Goal: Task Accomplishment & Management: Manage account settings

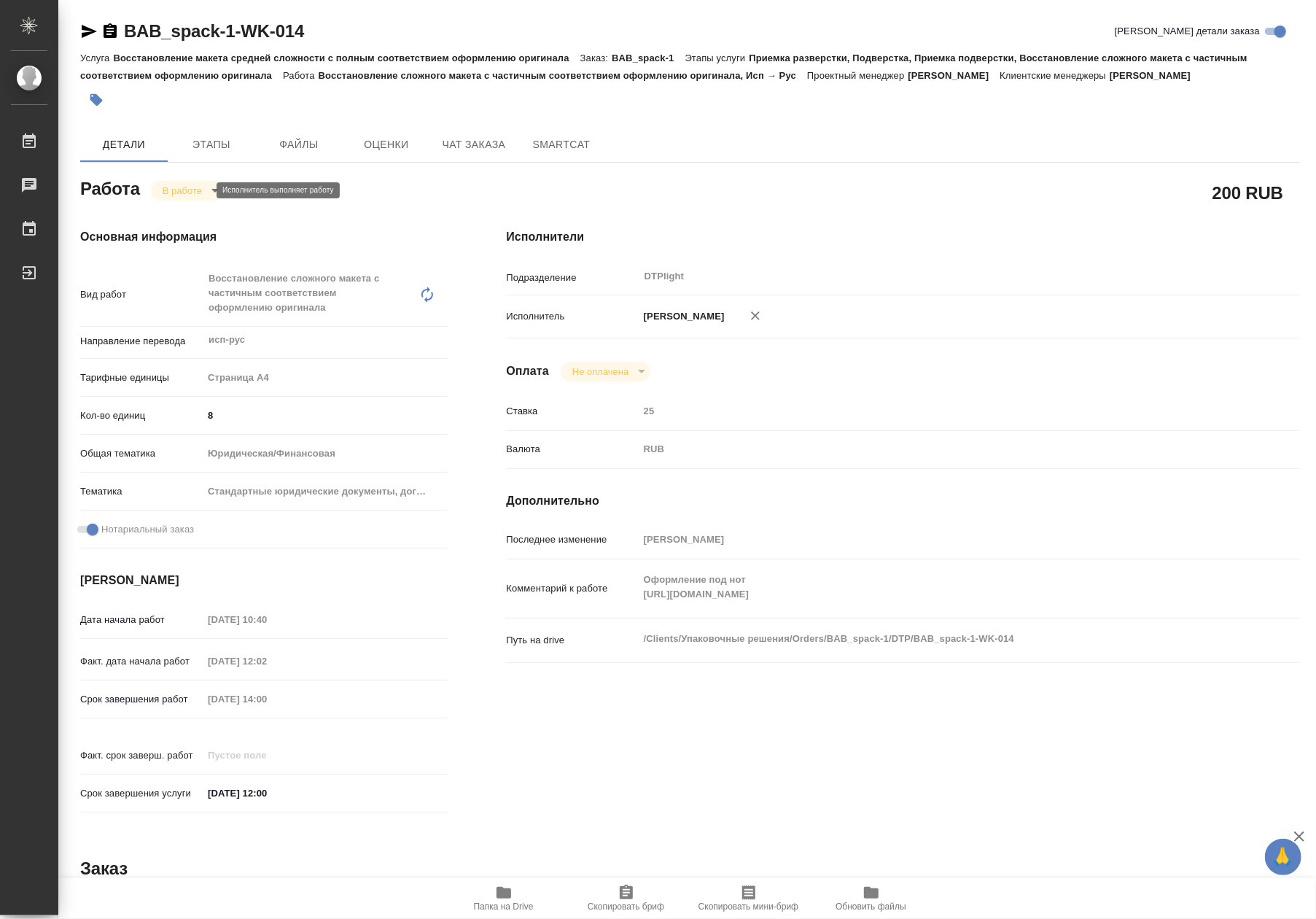
click at [190, 190] on body "🙏 .cls-1 fill:#fff; AWATERA Riianova Anna Работы 0 Чаты График Выйти BAB_spack-…" at bounding box center [658, 459] width 1316 height 919
click at [189, 222] on button "Выполнен" at bounding box center [189, 215] width 53 height 16
type textarea "x"
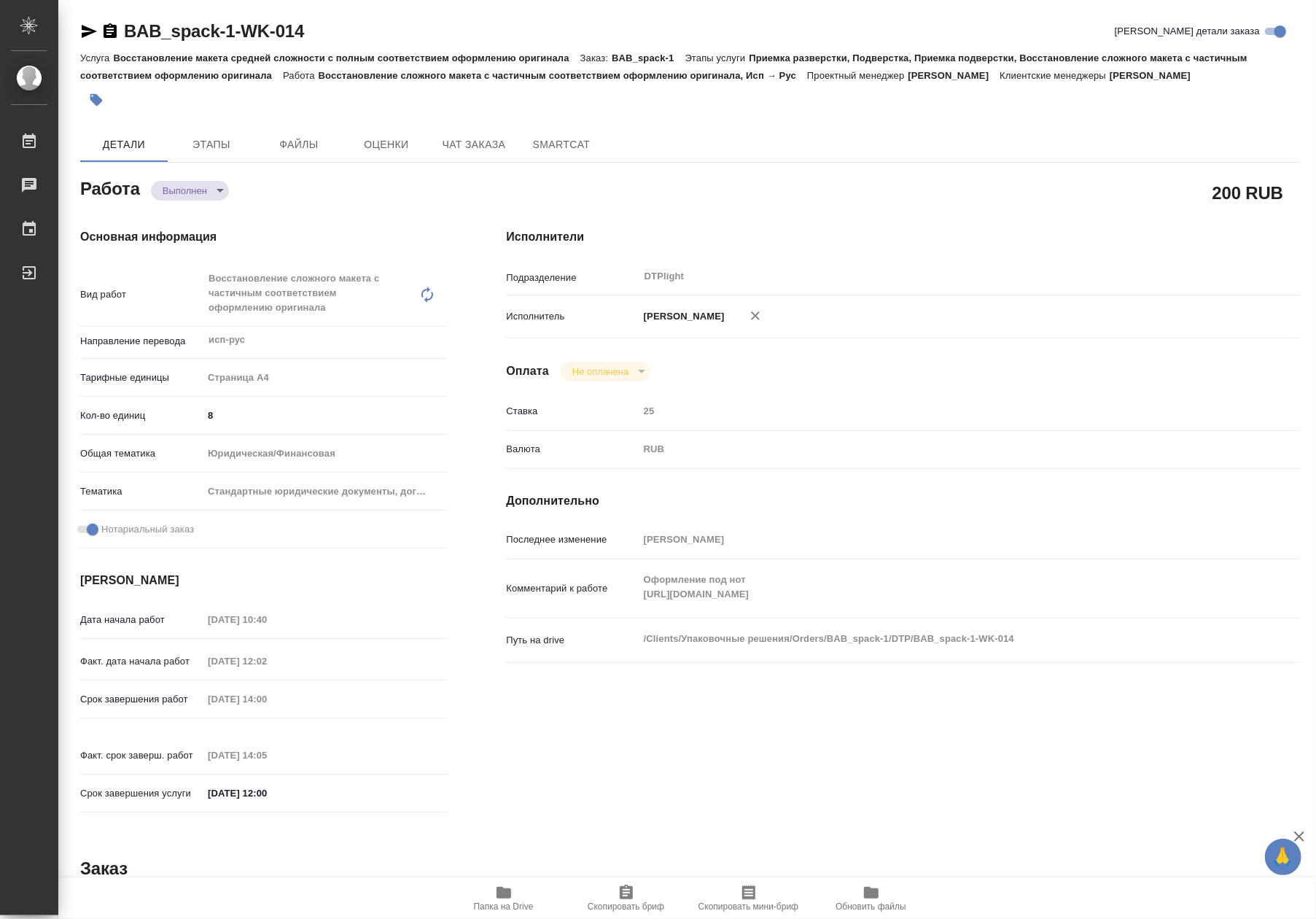
type textarea "x"
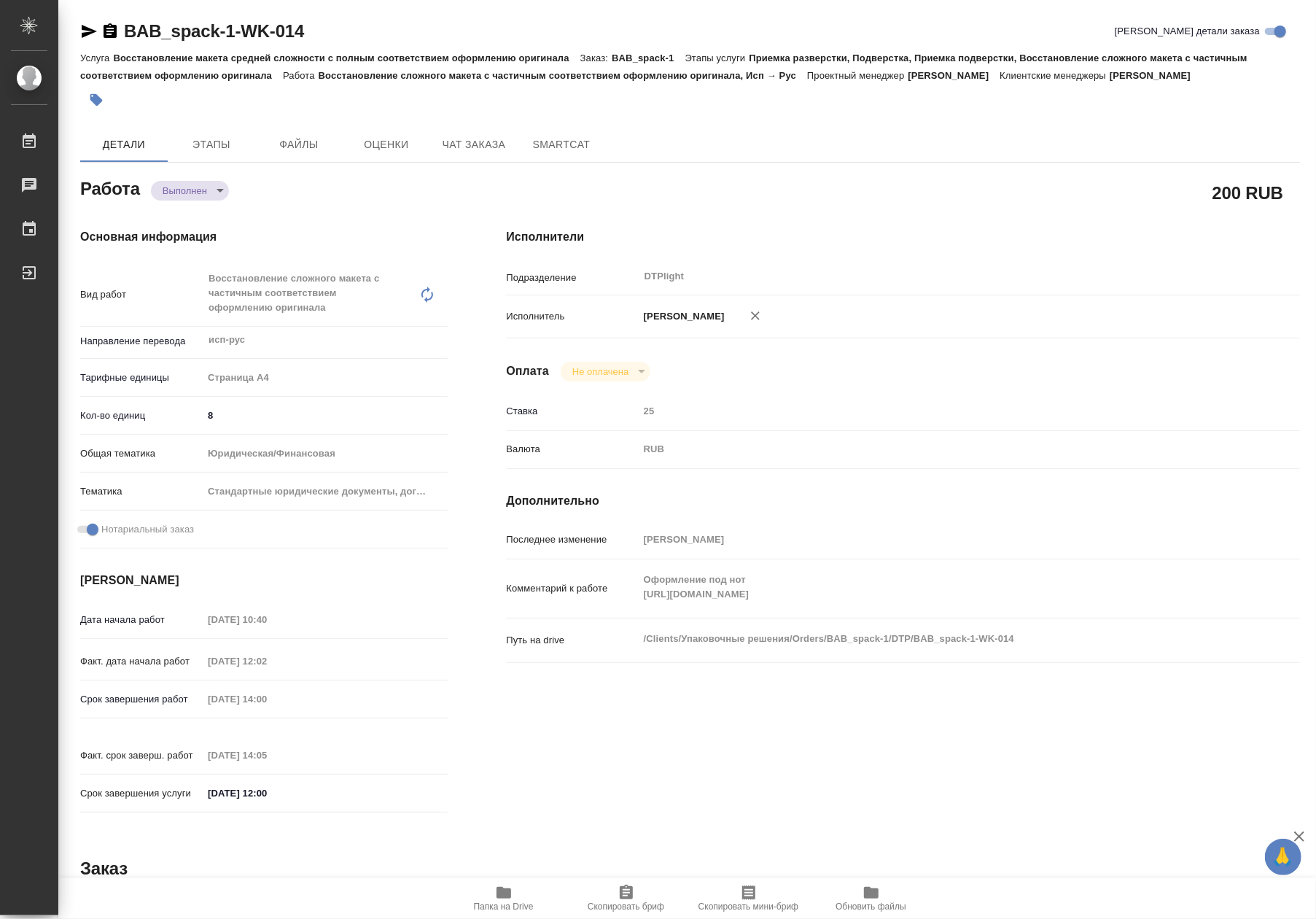
type textarea "x"
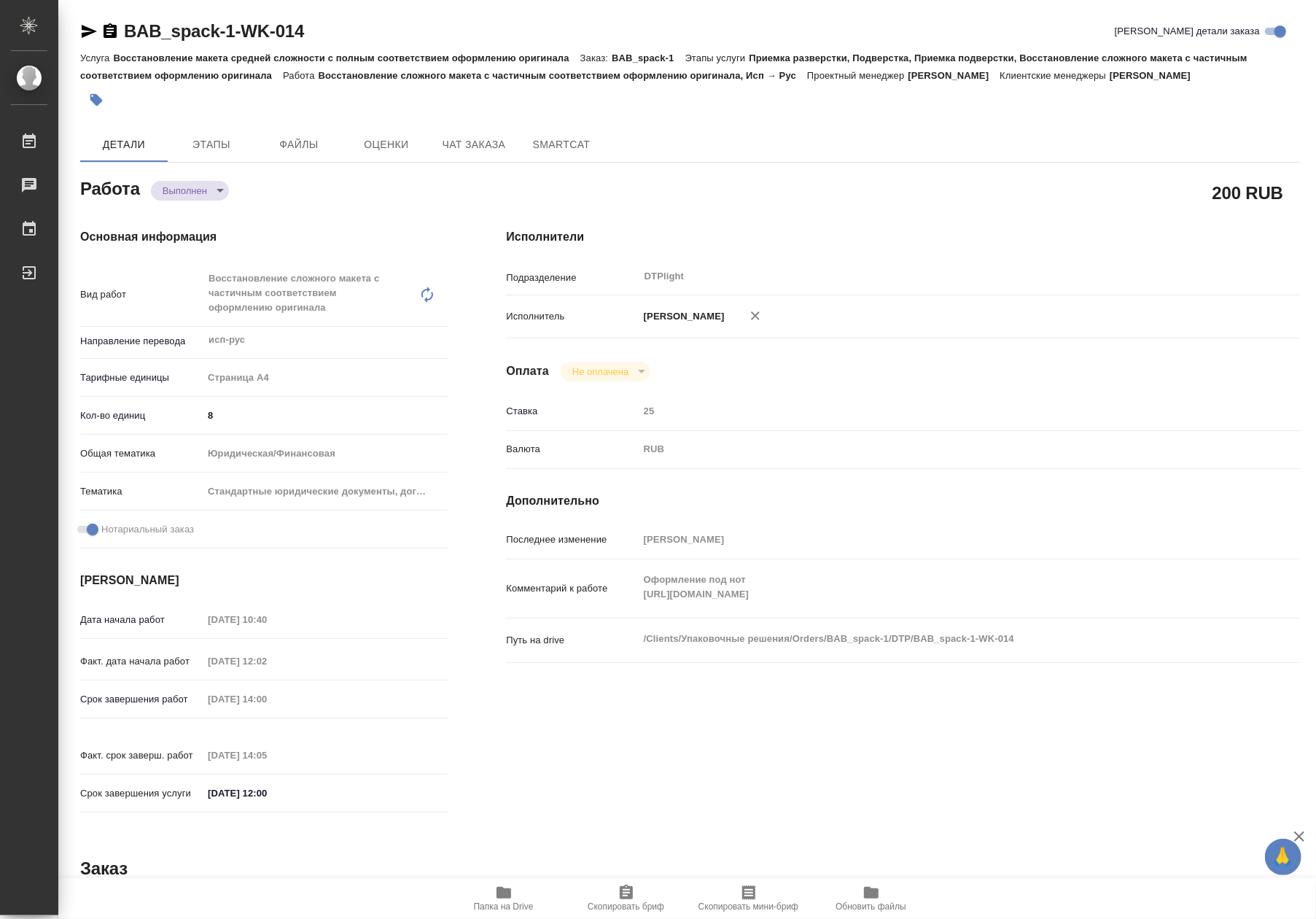
type textarea "x"
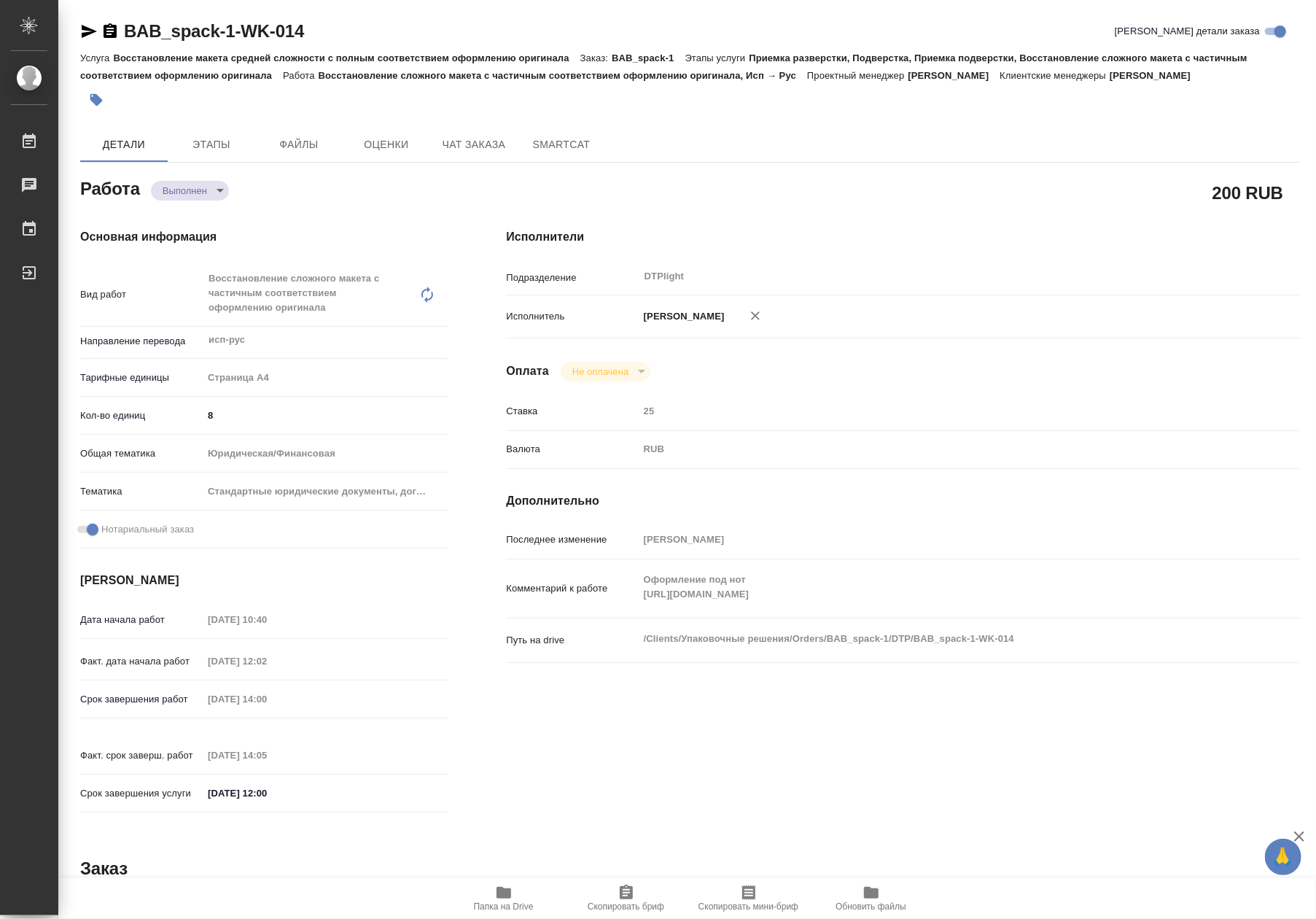
type textarea "x"
click at [444, 138] on span "Чат заказа" at bounding box center [474, 145] width 70 height 18
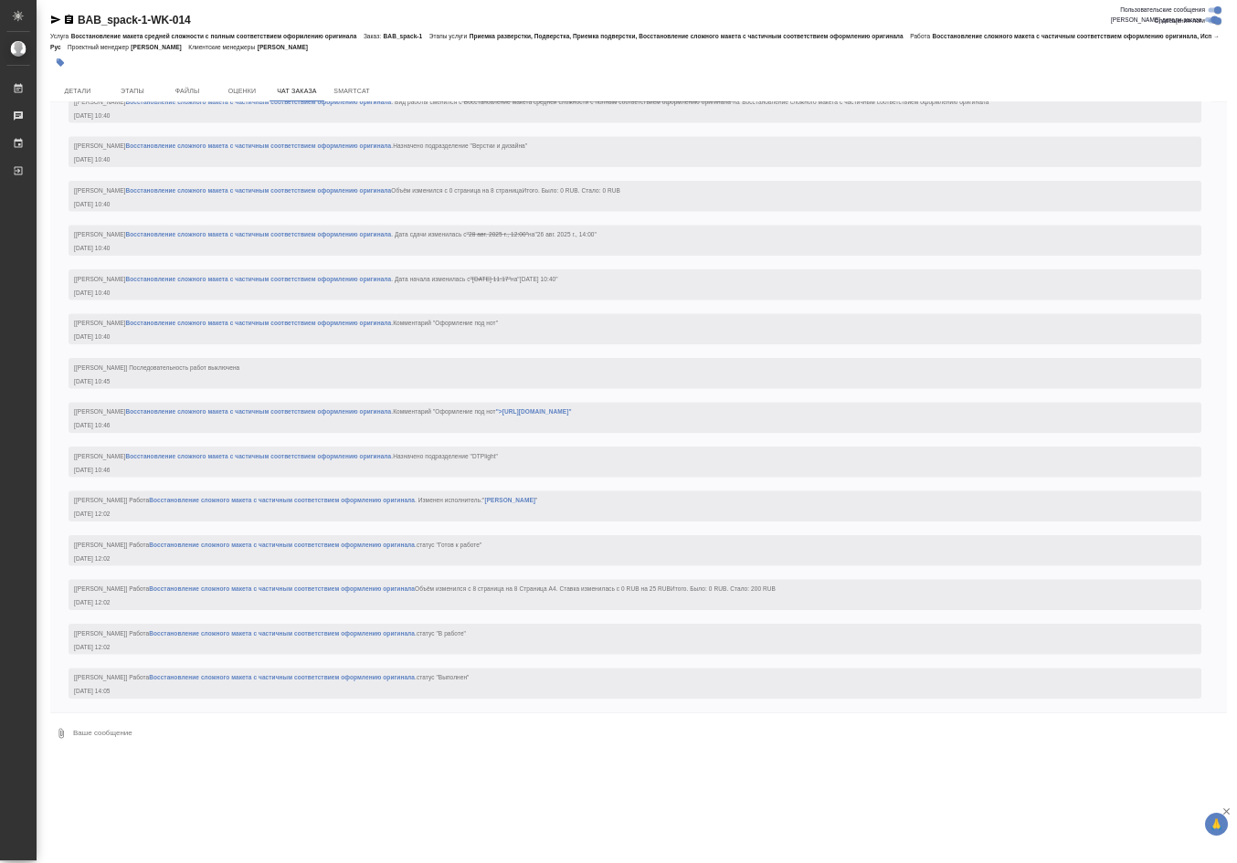
scroll to position [3752, 0]
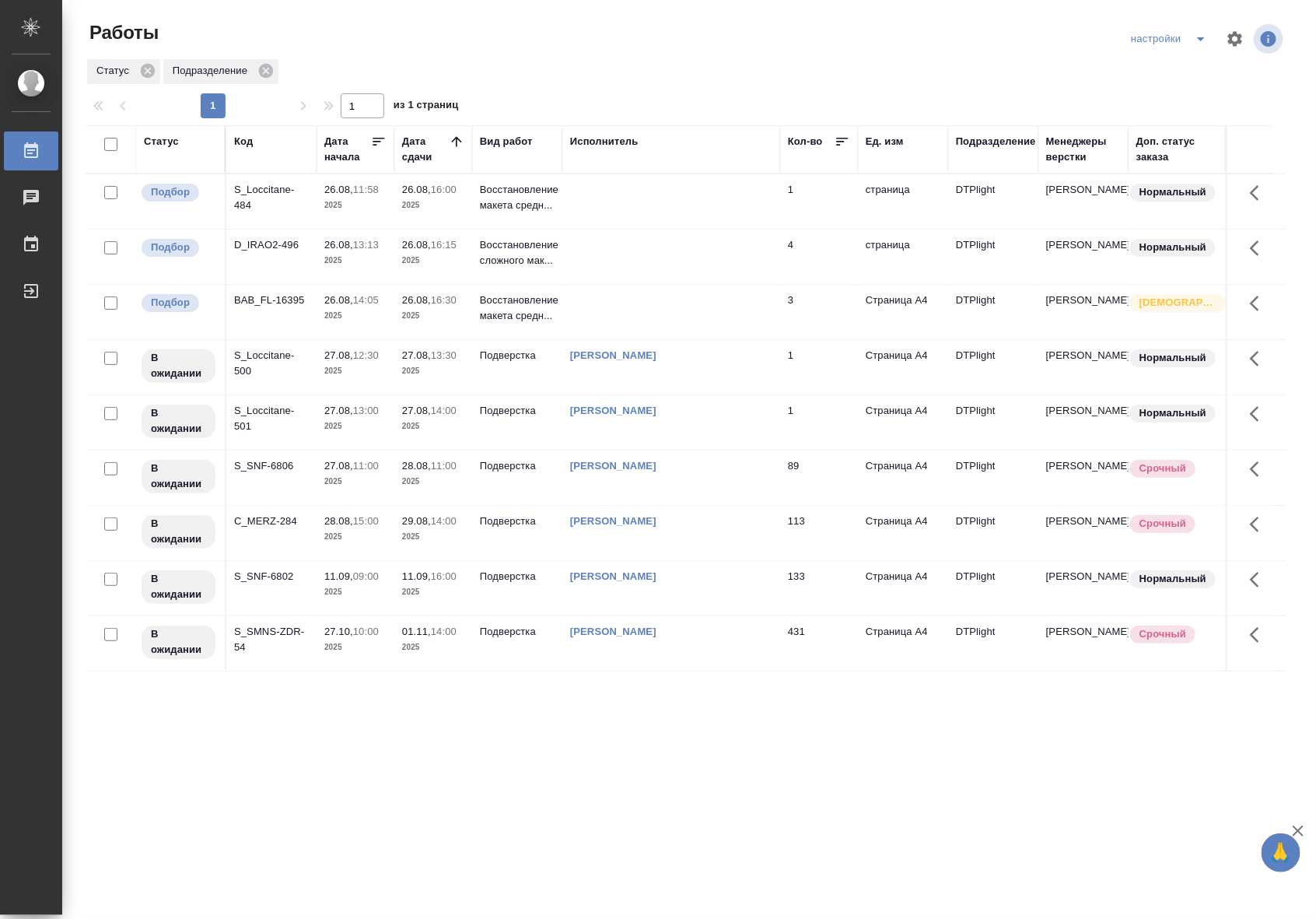
click at [1044, 21] on div "настройки" at bounding box center [1090, 39] width 392 height 37
click at [857, 691] on div "Работы настройки Статус Подразделение 1 1 из 1 страниц Статус Код Дата начала Д…" at bounding box center [692, 347] width 1231 height 694
click at [521, 254] on p "Восстановление сложного мак..." at bounding box center [518, 253] width 75 height 32
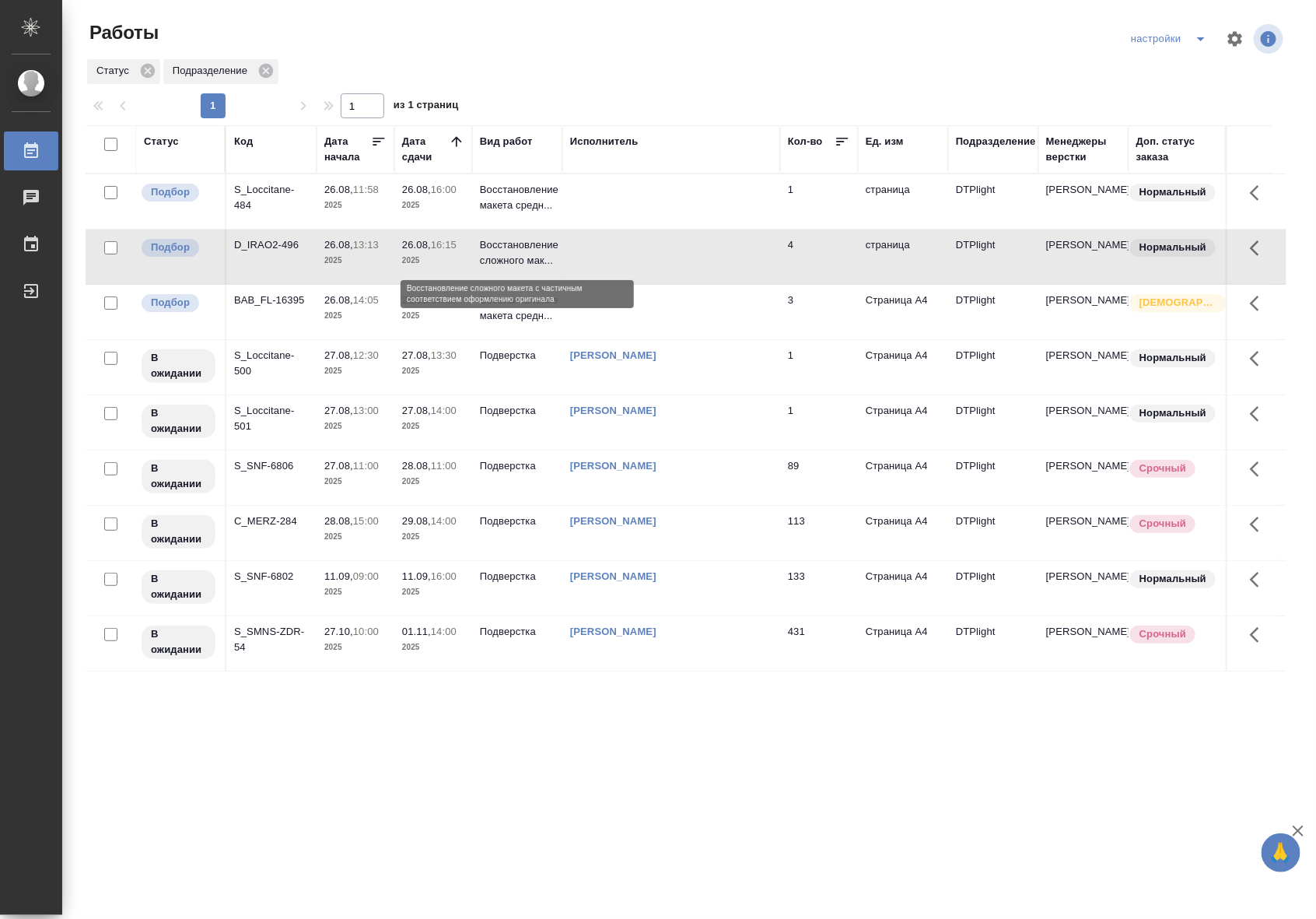
click at [521, 254] on p "Восстановление сложного мак..." at bounding box center [518, 253] width 75 height 32
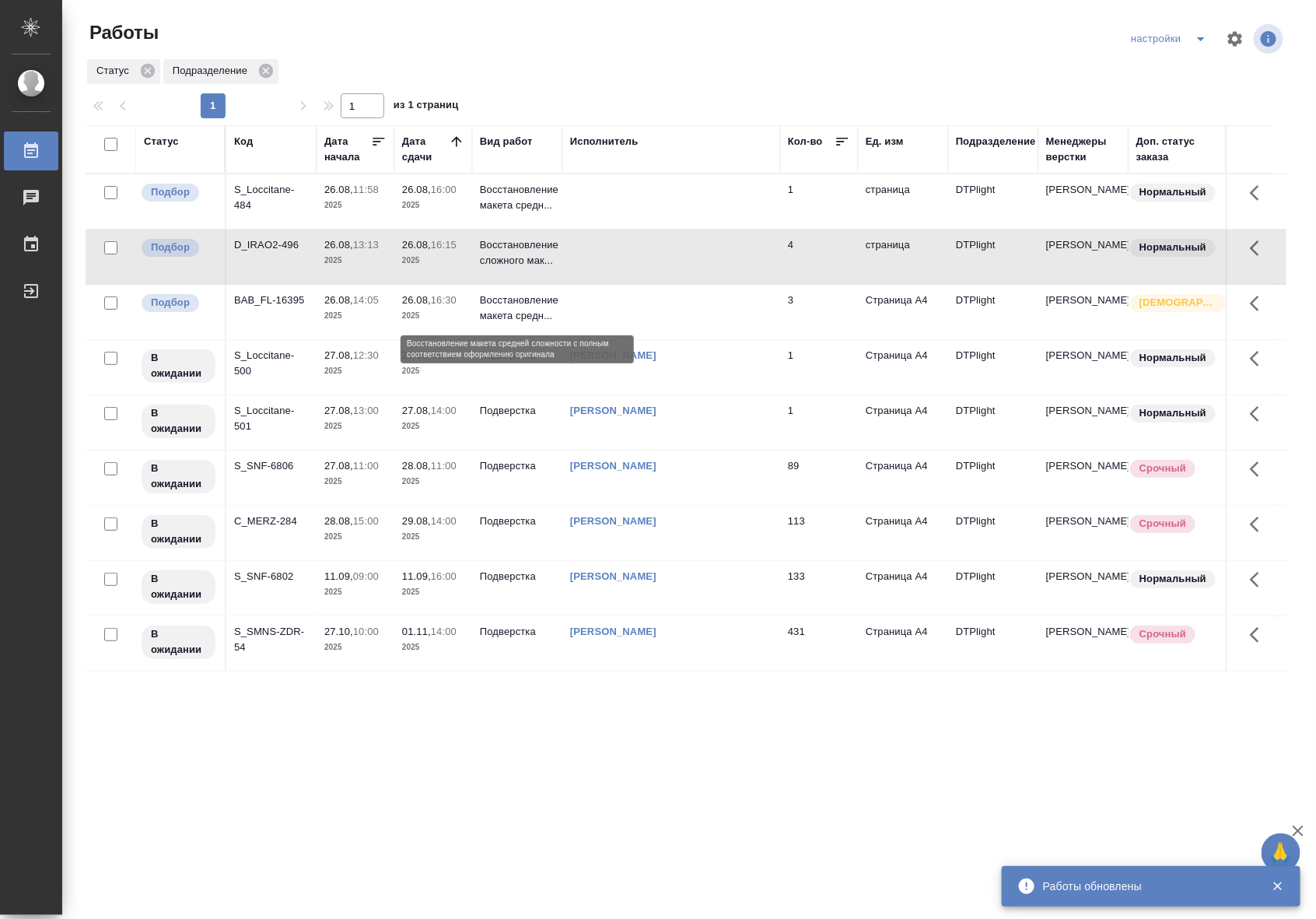
click at [490, 317] on p "Восстановление макета средн..." at bounding box center [518, 307] width 75 height 32
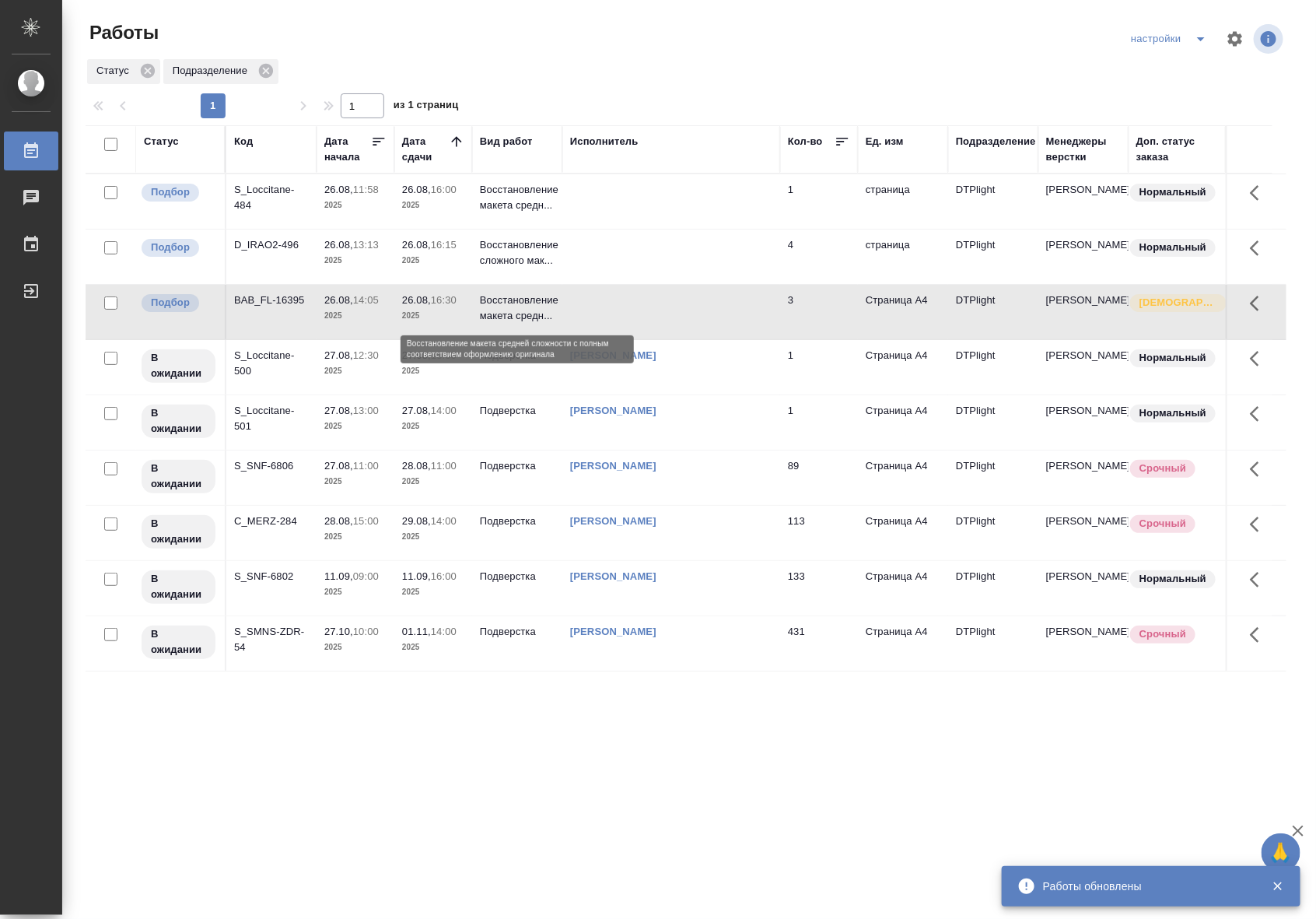
click at [490, 317] on p "Восстановление макета средн..." at bounding box center [518, 307] width 75 height 32
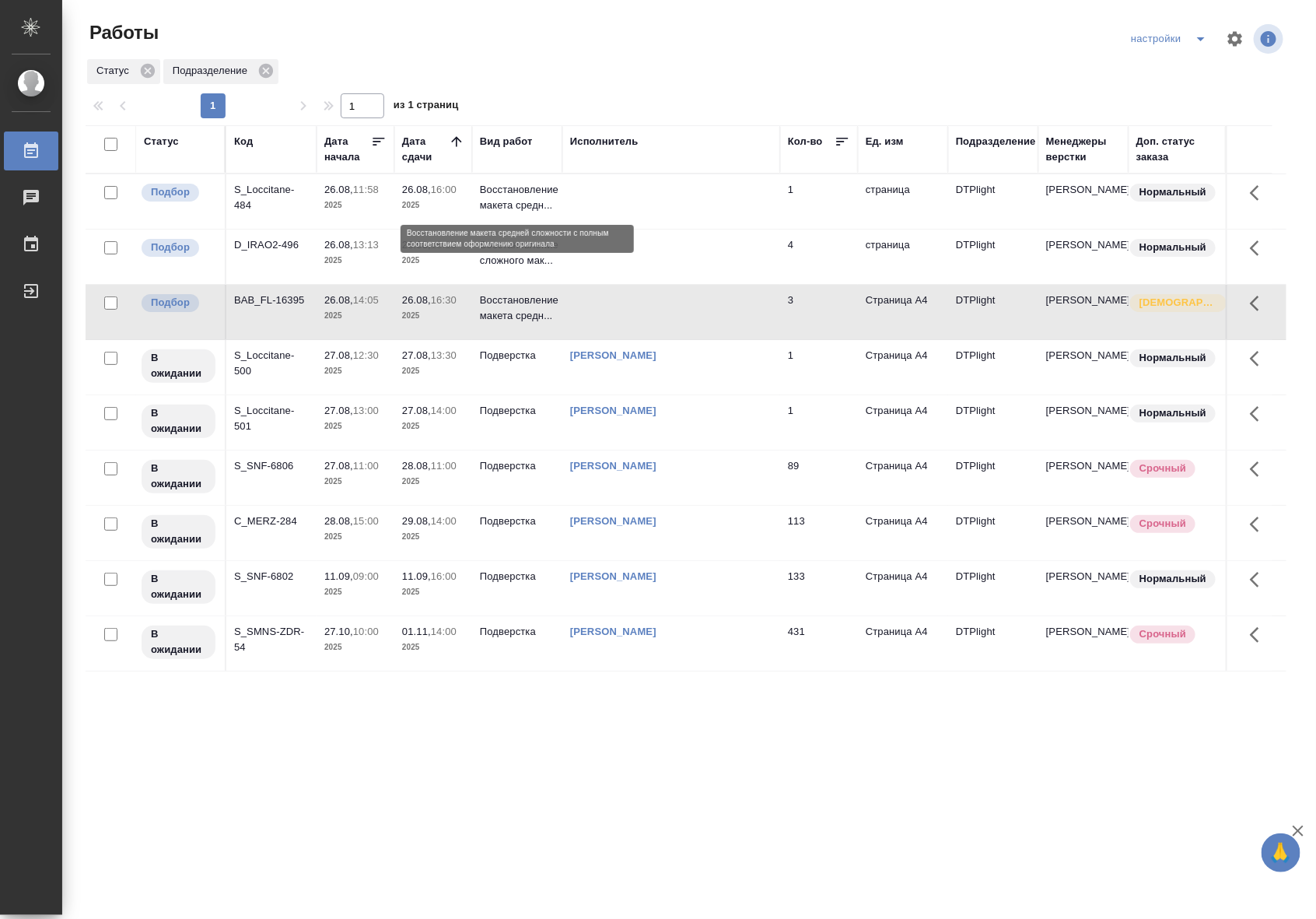
click at [517, 195] on p "Восстановление макета средн..." at bounding box center [518, 198] width 75 height 32
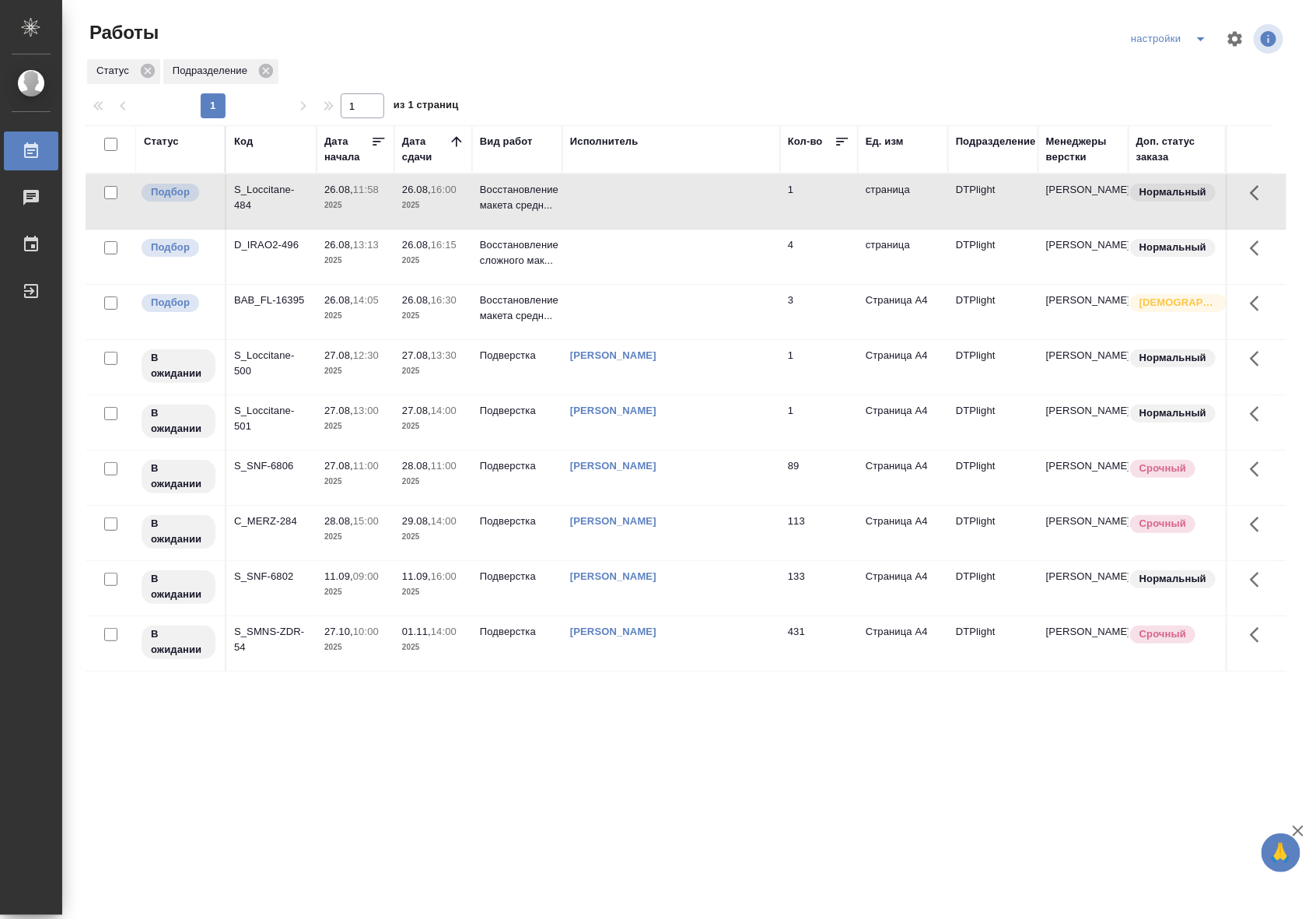
click at [718, 718] on div ".cls-1 fill:#fff; AWATERA Riianova Anna Работы 0 Чаты График Выйти Работы настр…" at bounding box center [658, 459] width 1316 height 919
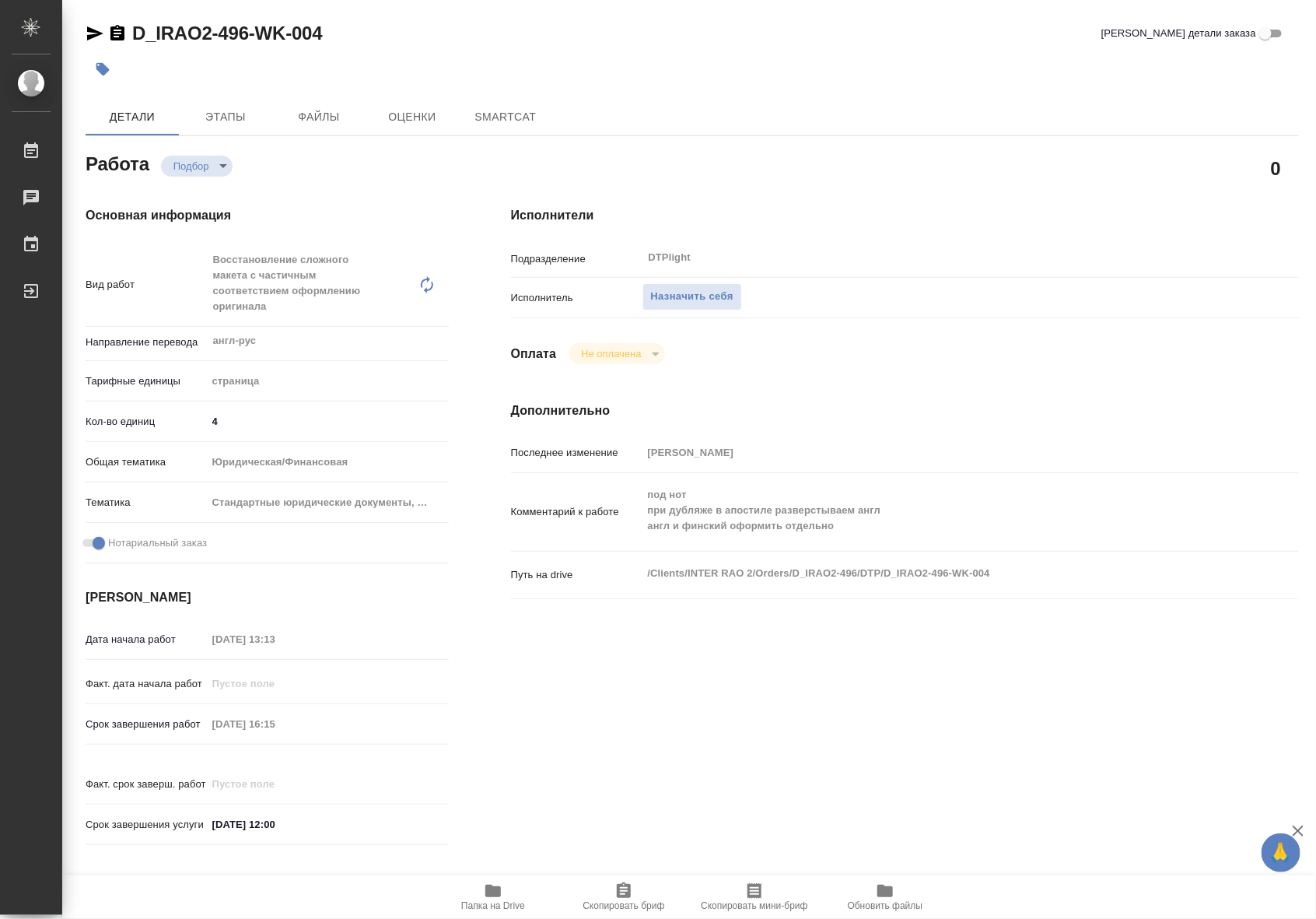
type textarea "x"
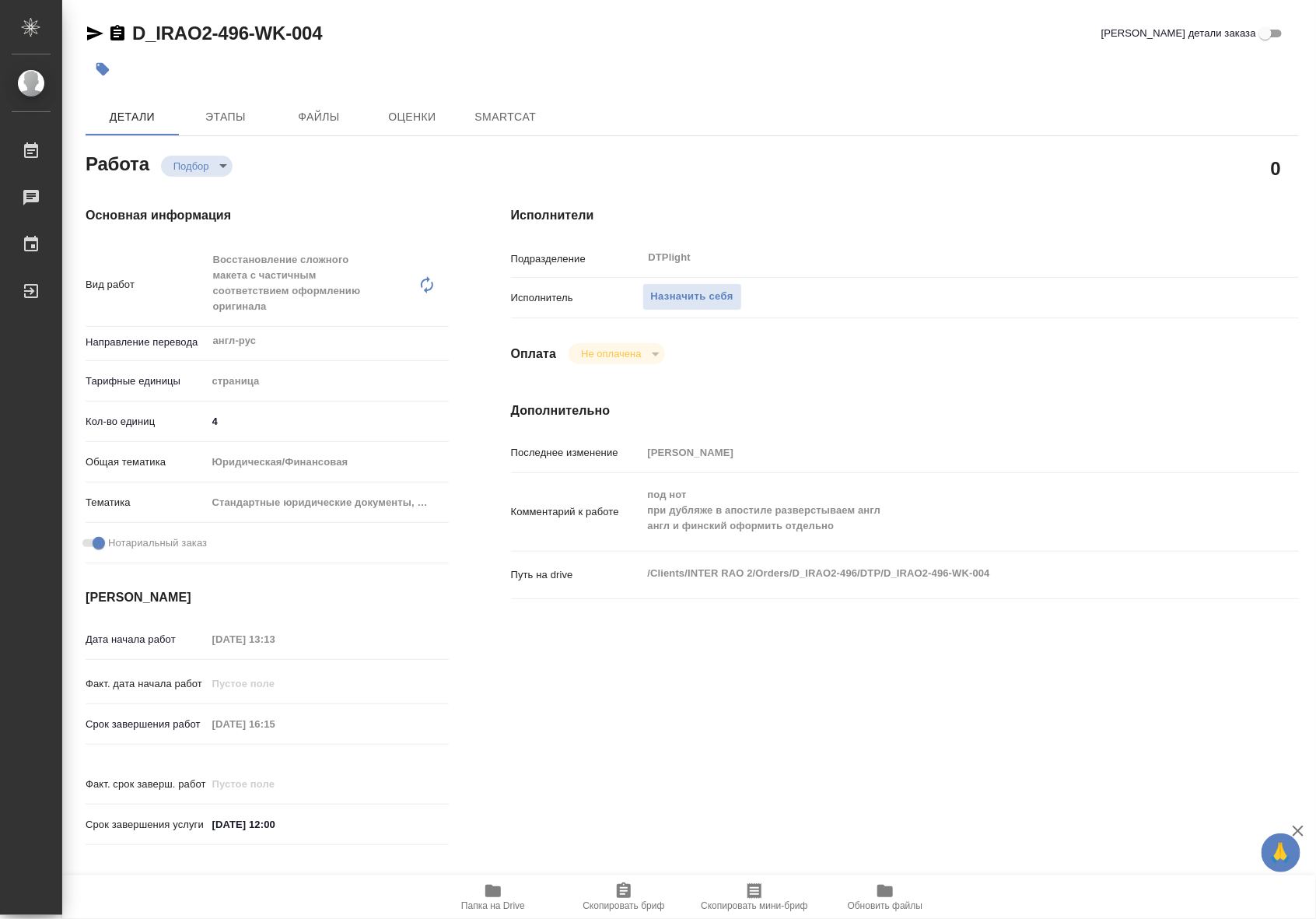
type textarea "x"
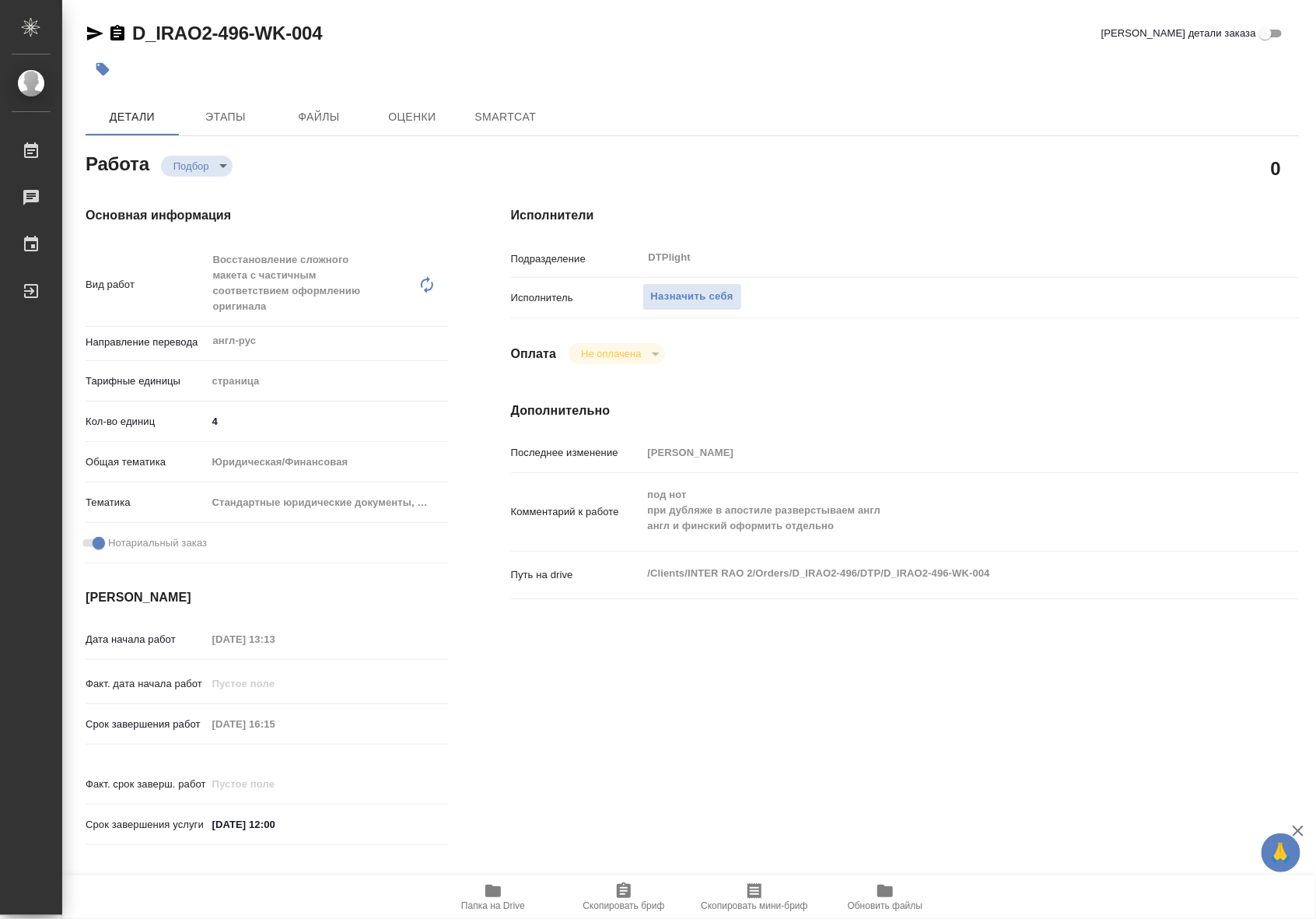
type textarea "x"
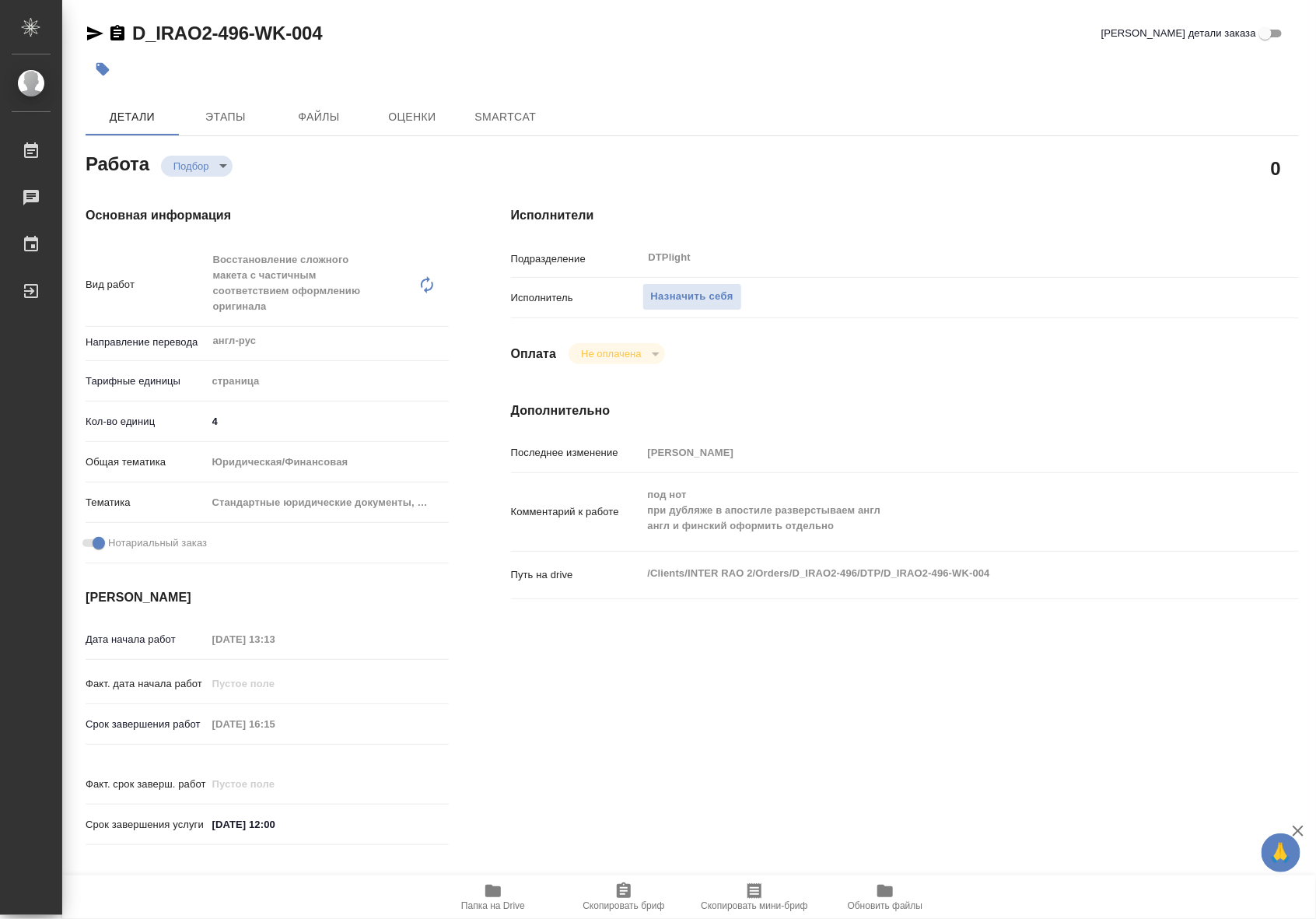
type textarea "x"
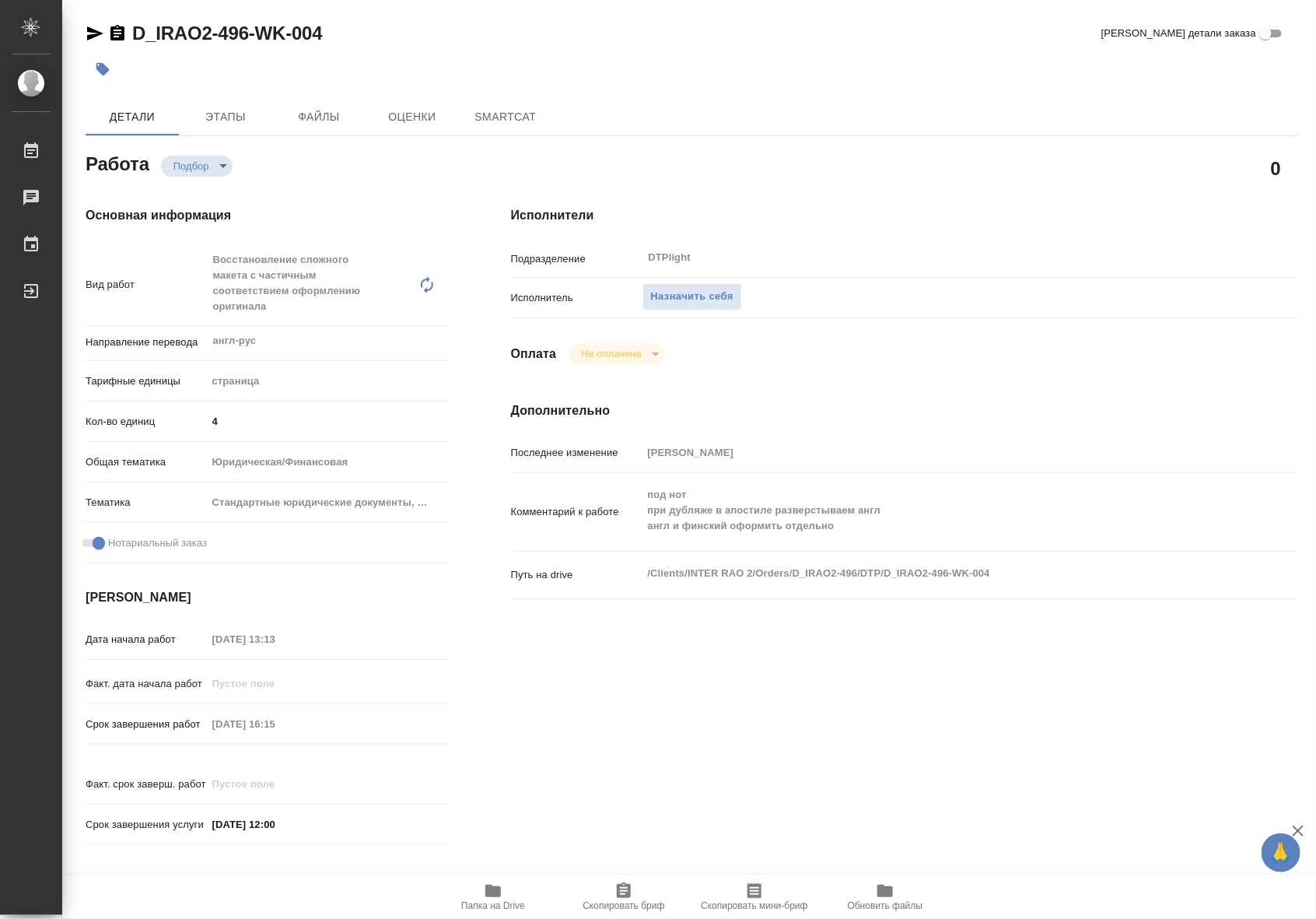
type textarea "x"
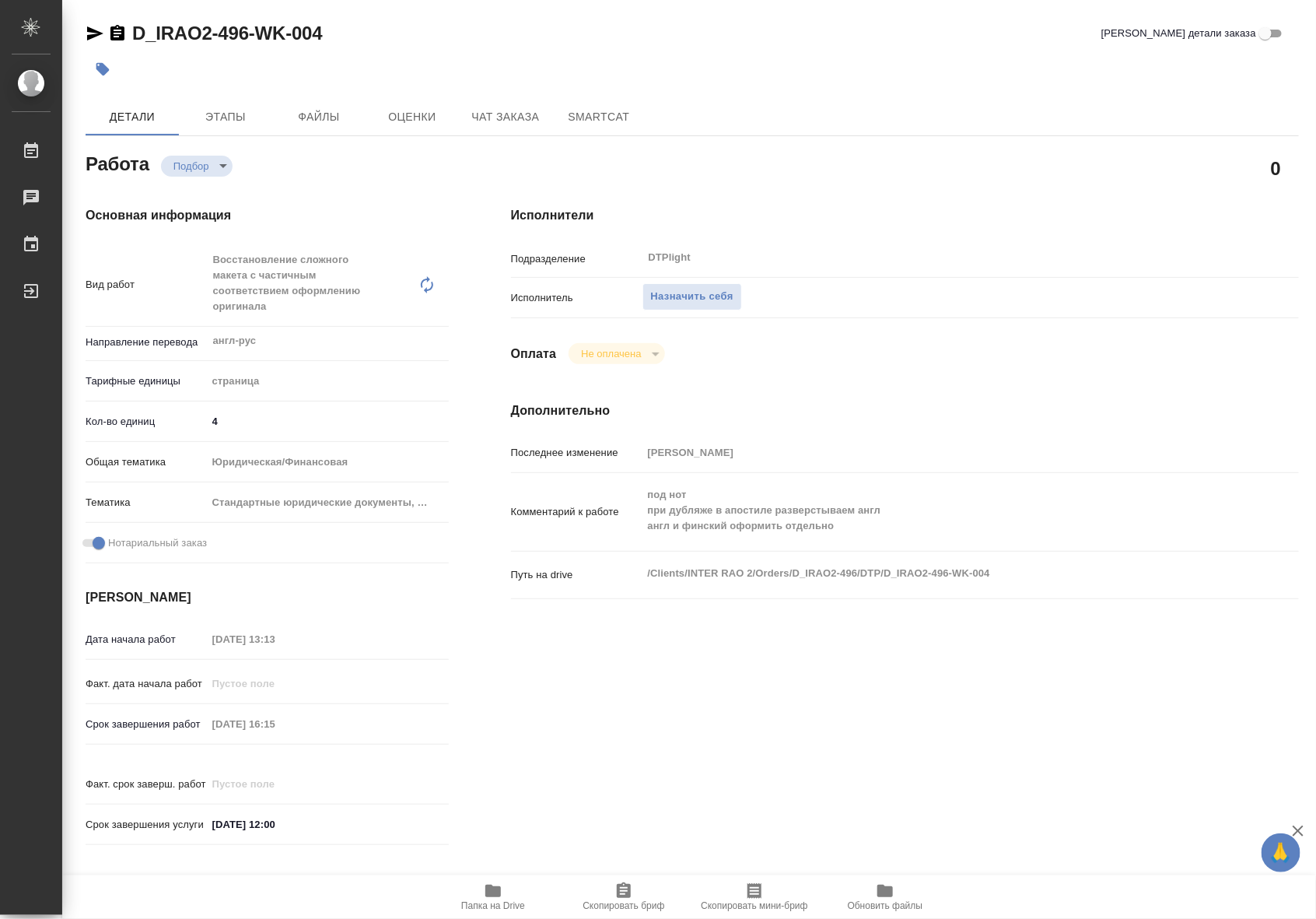
type textarea "x"
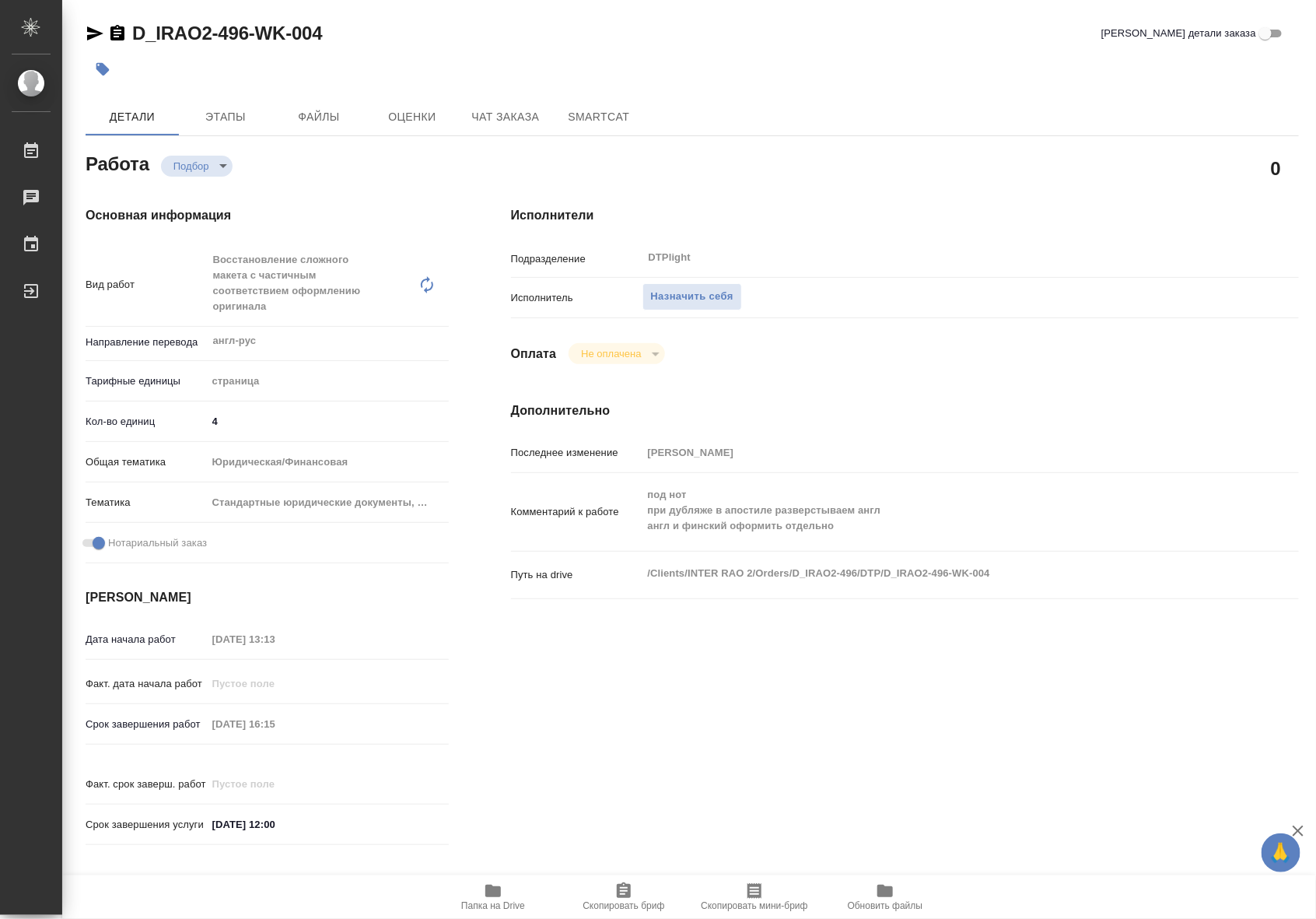
type textarea "x"
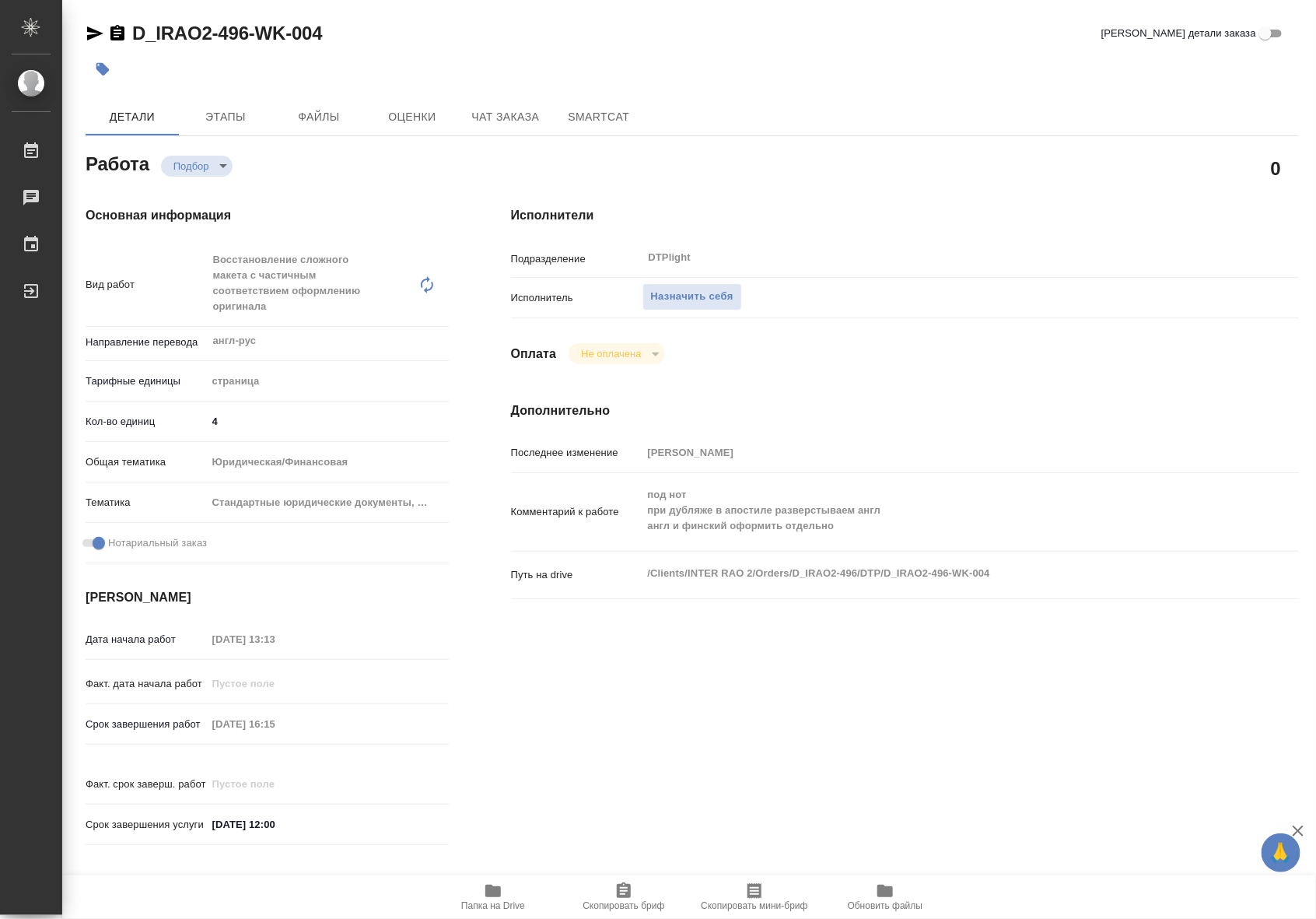
click at [519, 888] on span "Папка на Drive" at bounding box center [493, 896] width 112 height 30
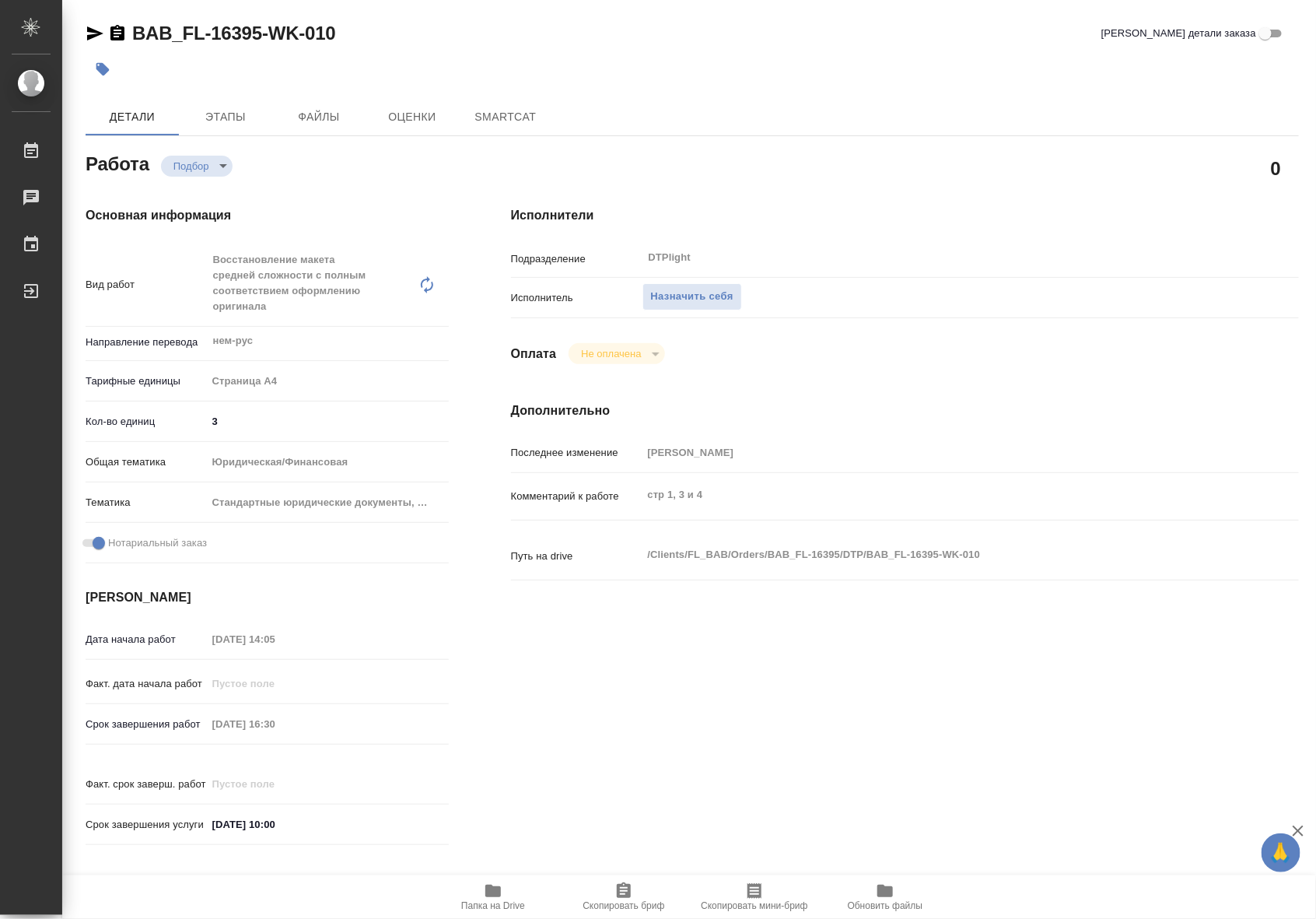
type textarea "x"
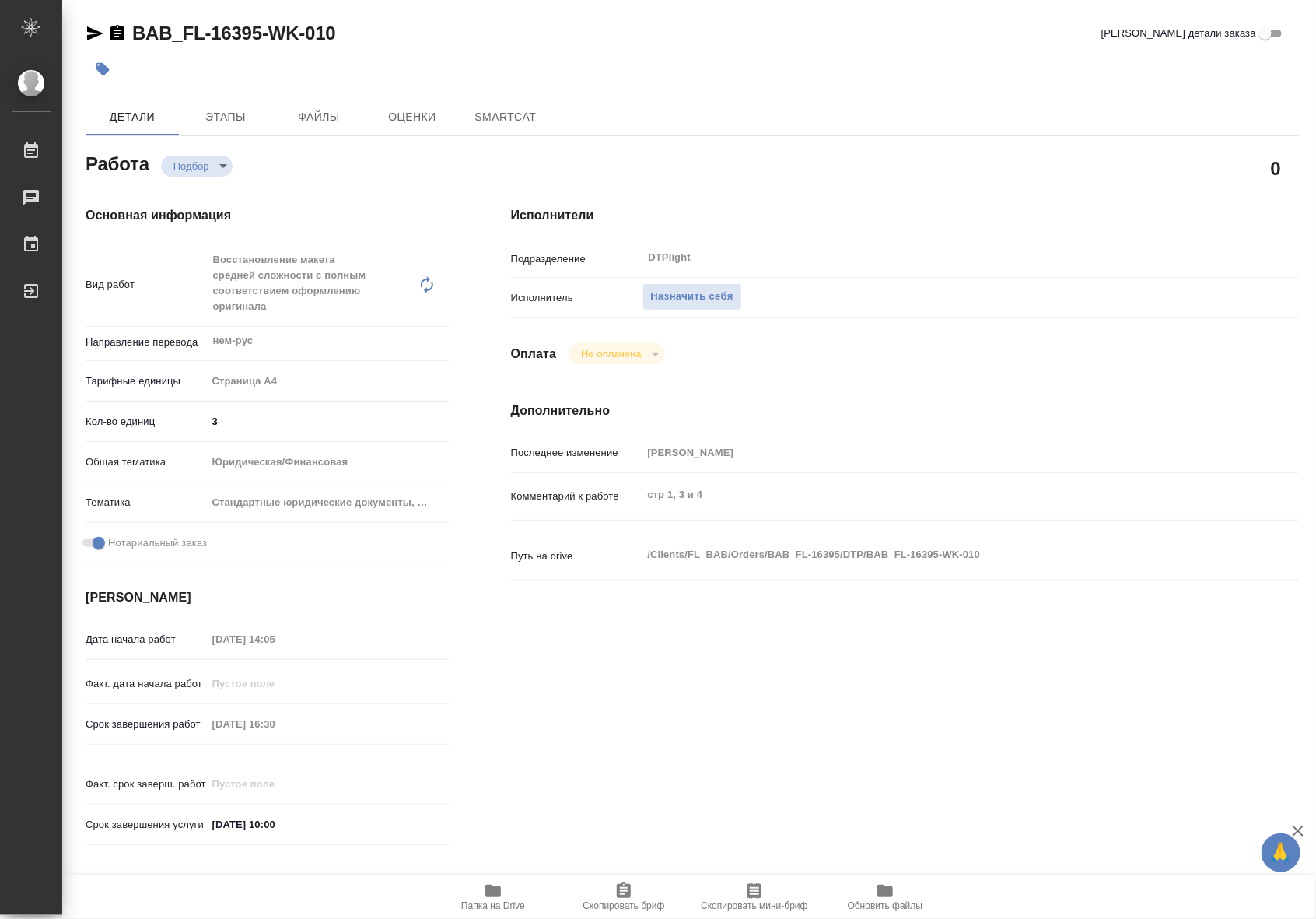
type textarea "x"
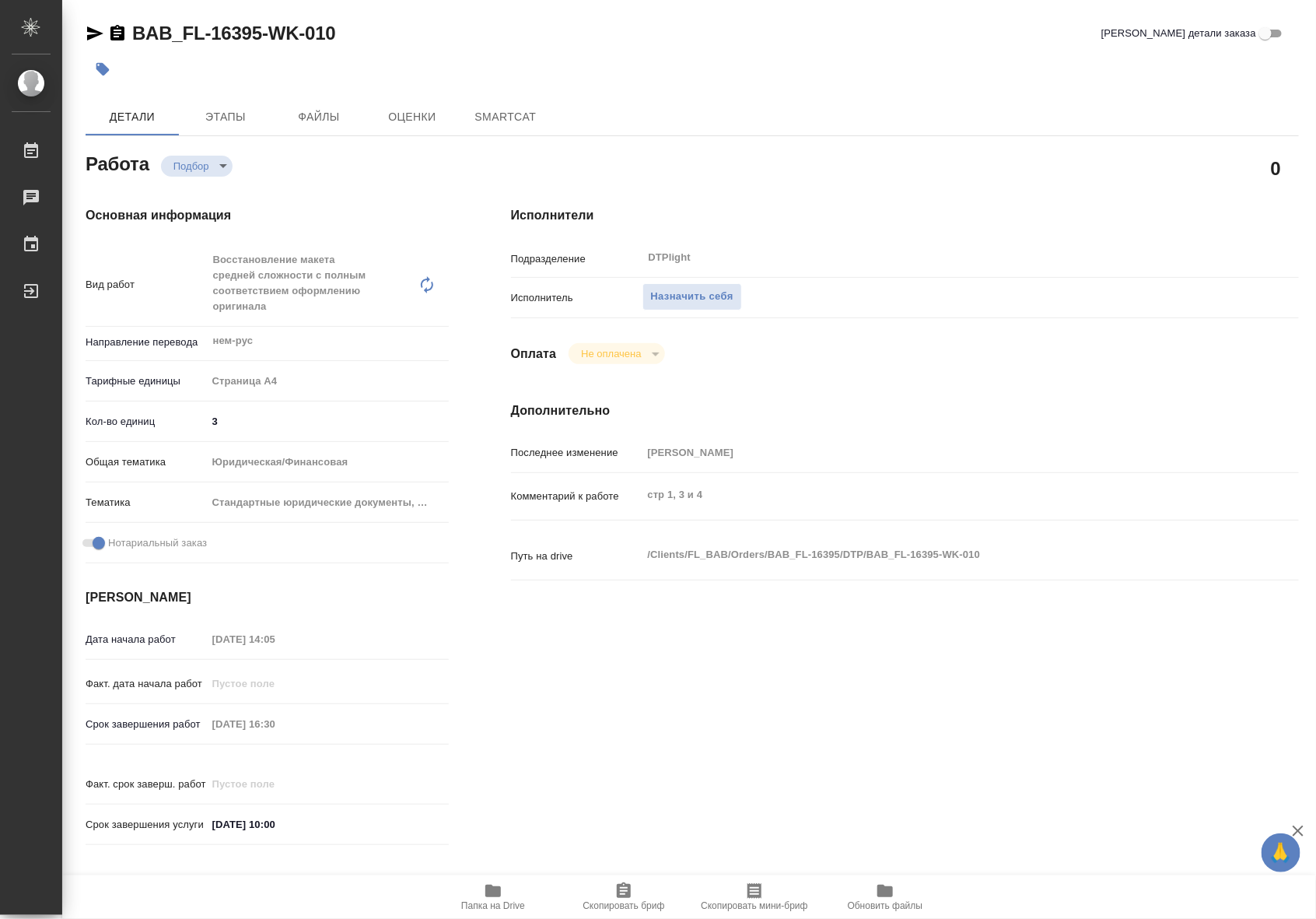
type textarea "x"
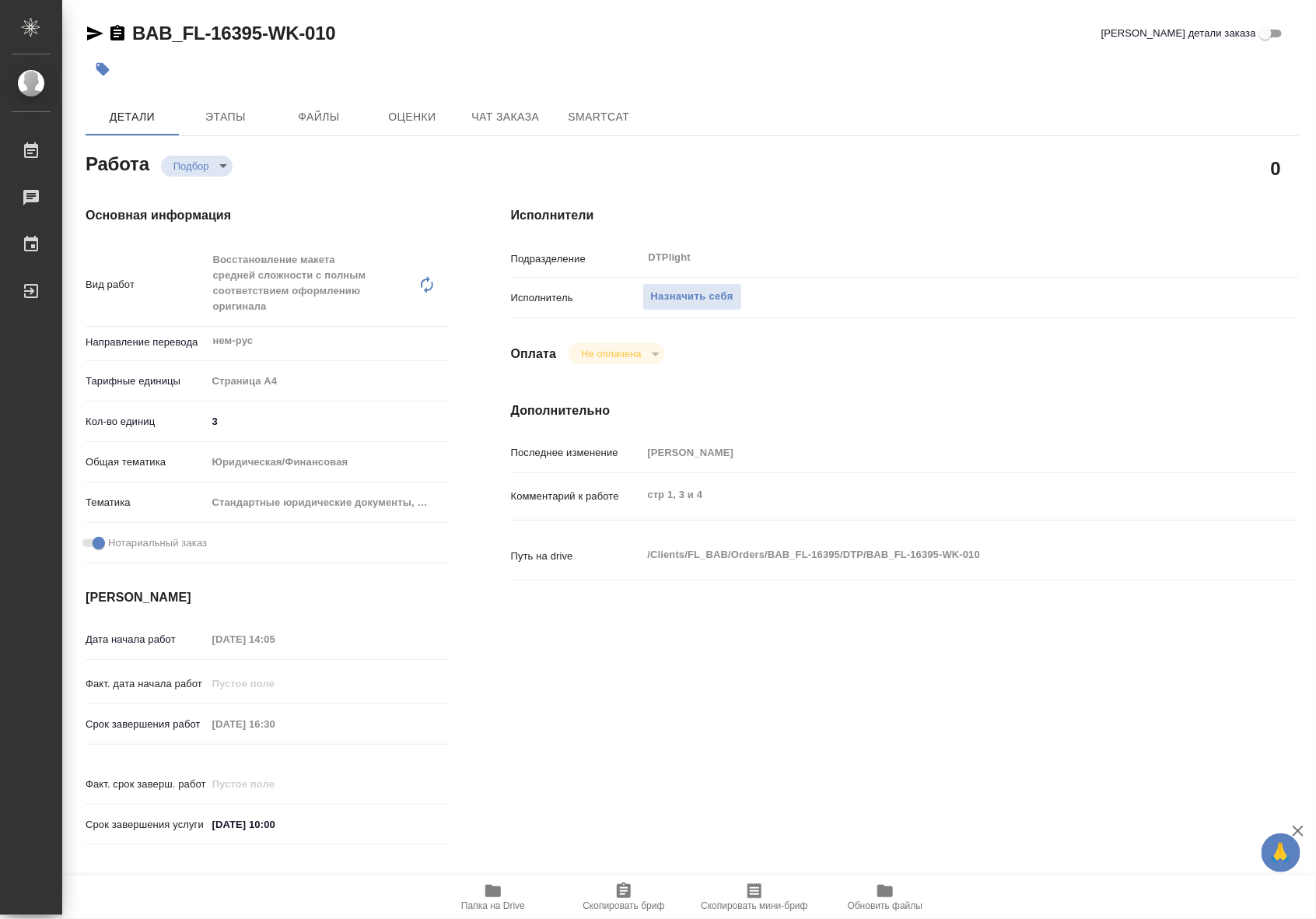
type textarea "x"
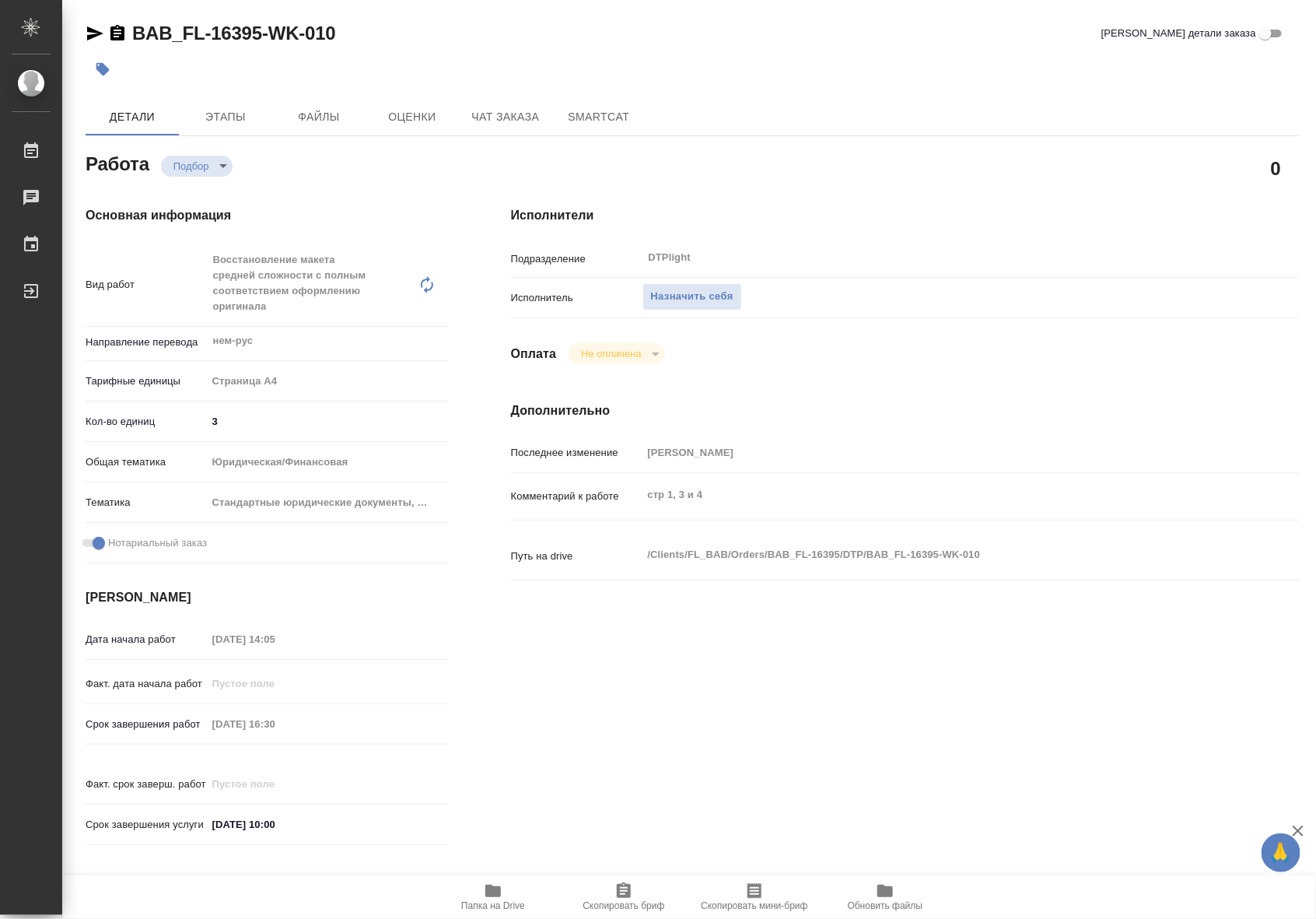
click at [498, 893] on icon "button" at bounding box center [493, 891] width 15 height 13
type textarea "x"
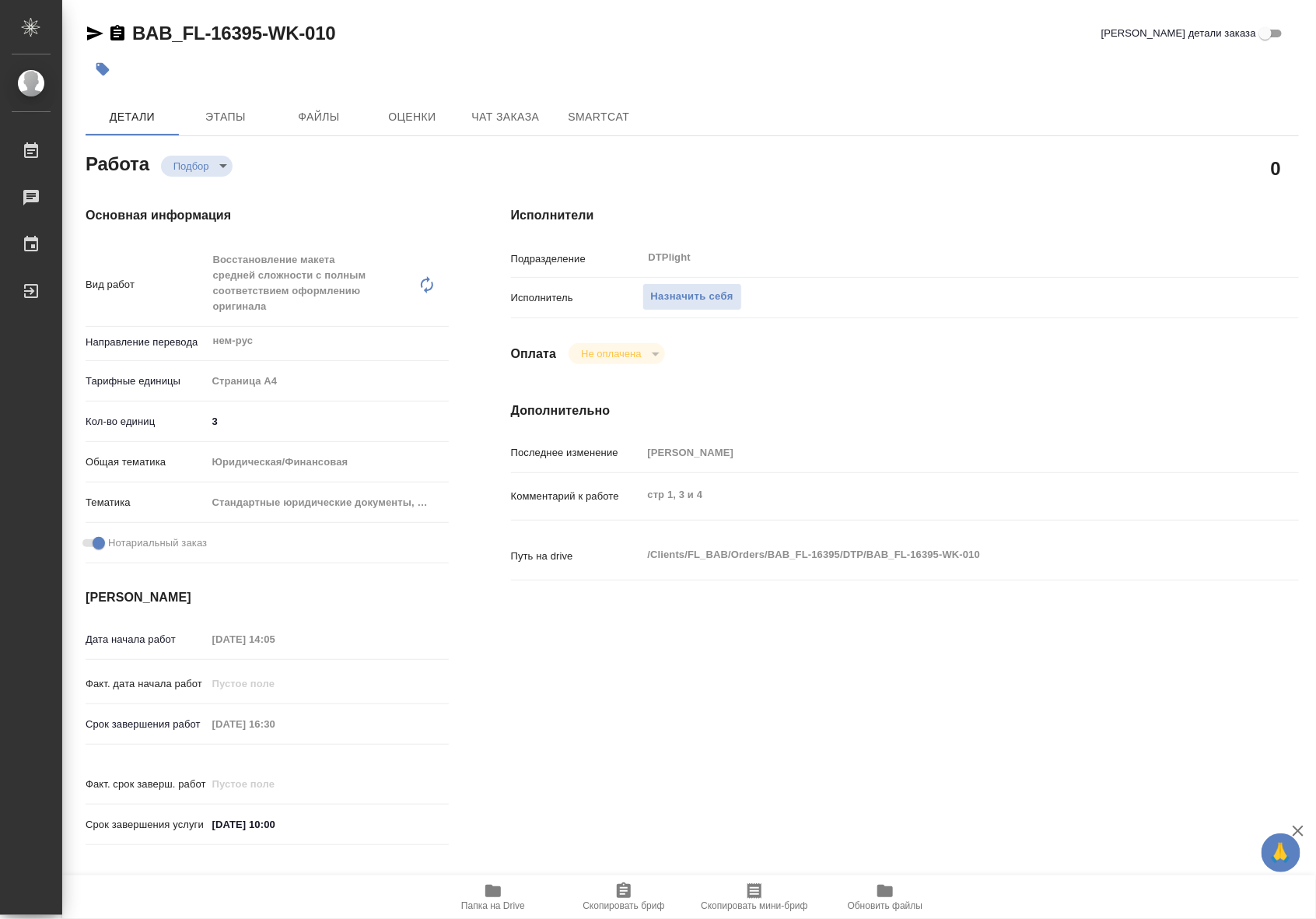
type textarea "x"
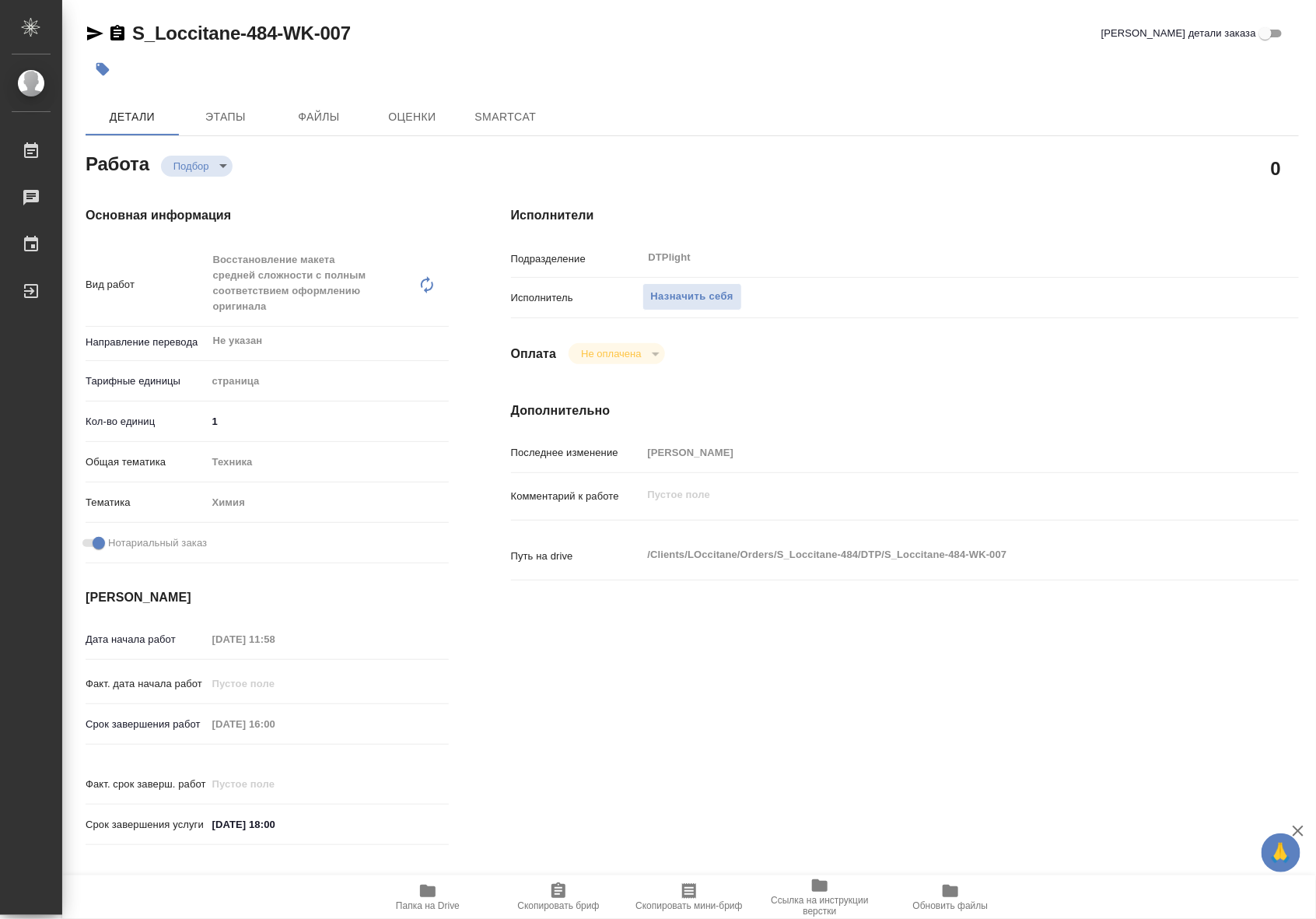
type textarea "x"
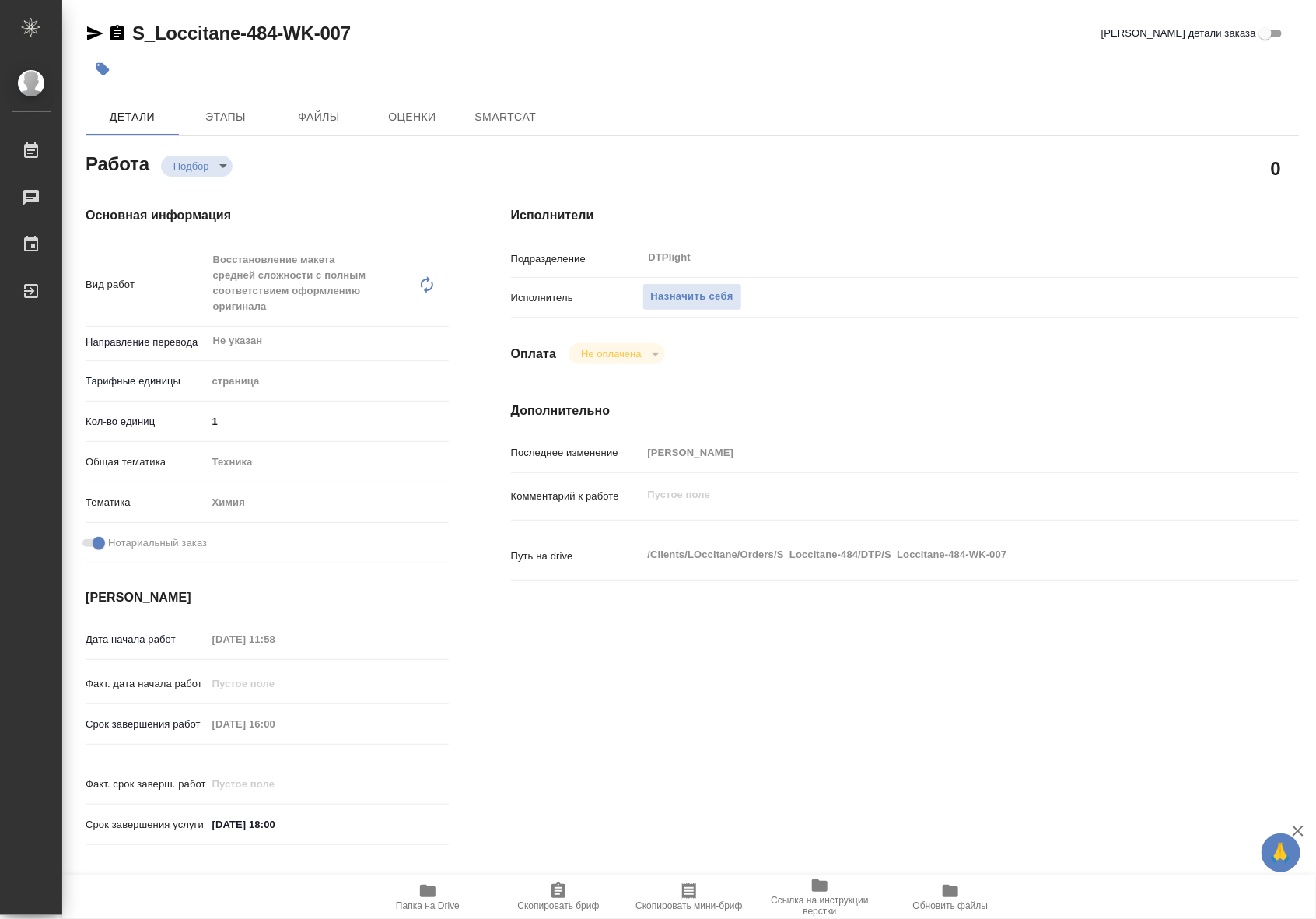
type textarea "x"
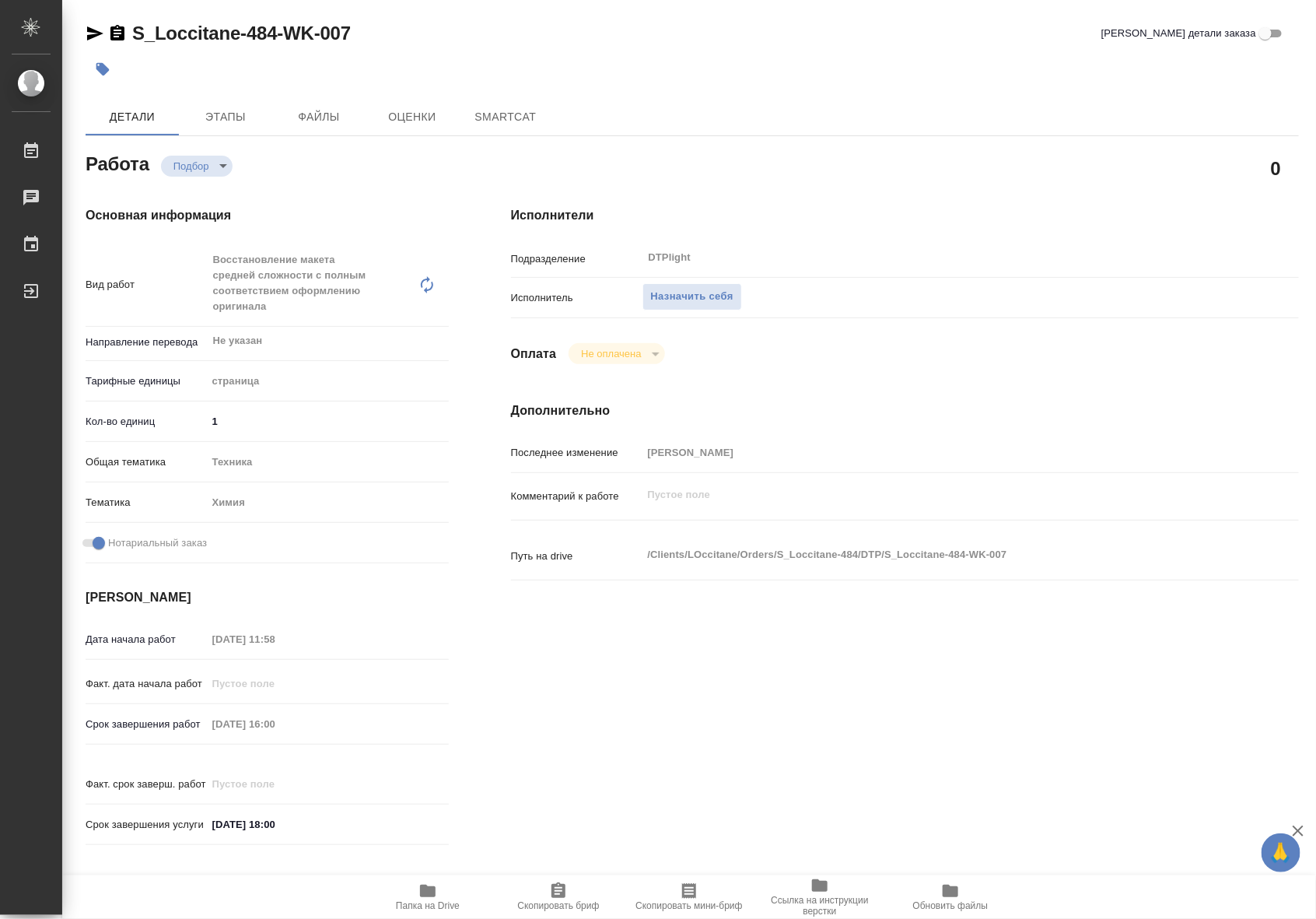
type textarea "x"
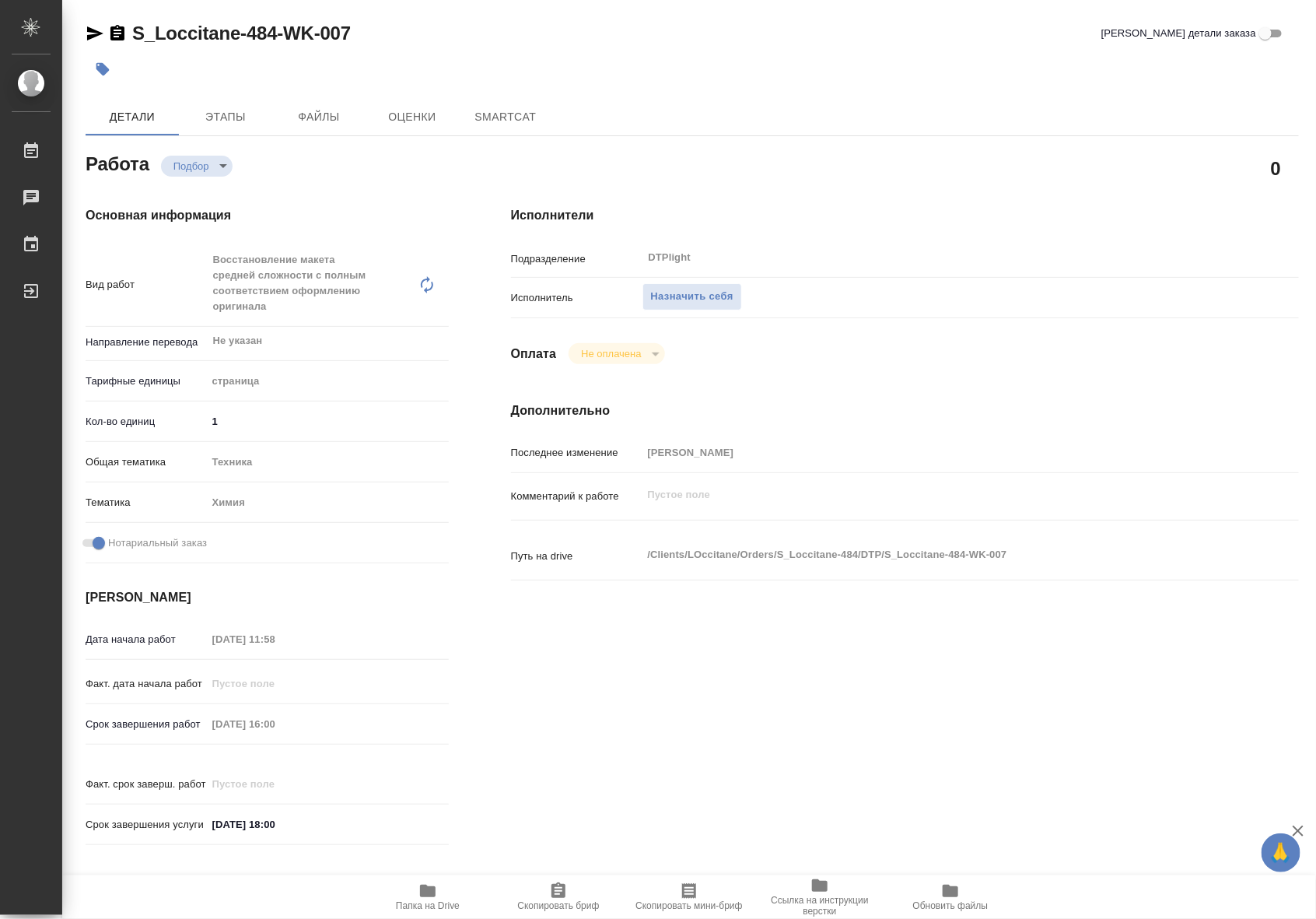
type textarea "x"
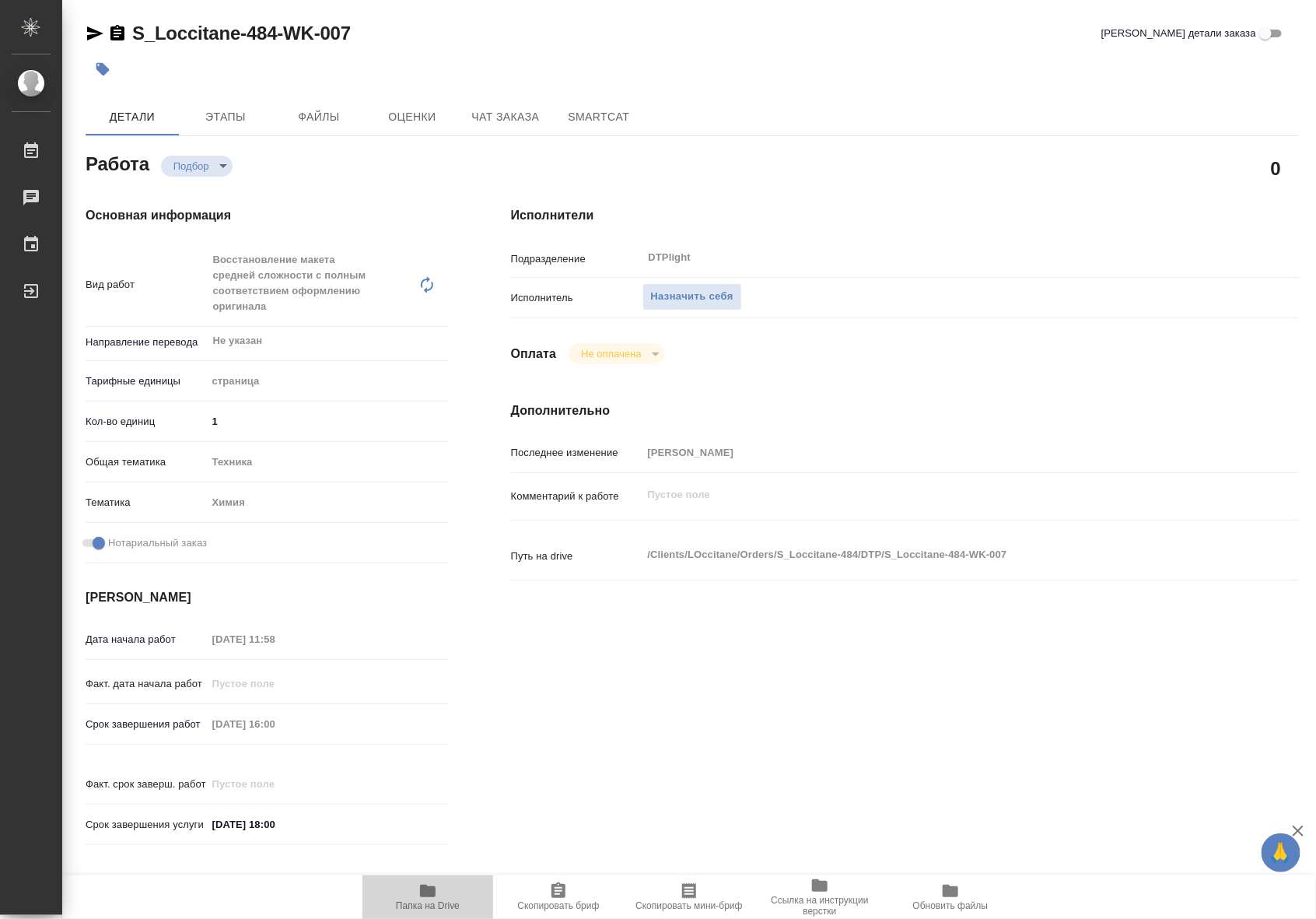
click at [418, 893] on icon "button" at bounding box center [428, 891] width 19 height 19
type textarea "x"
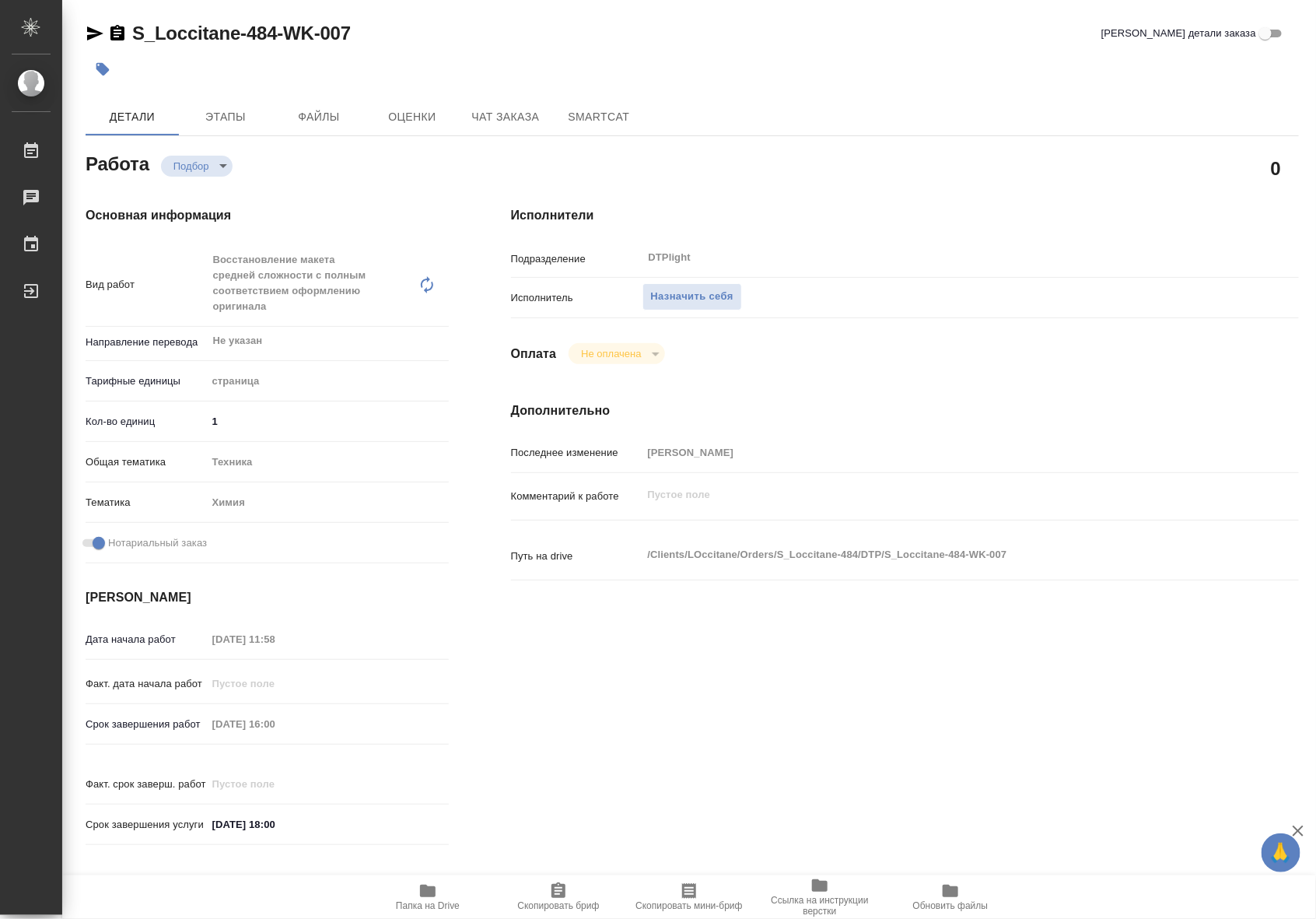
type textarea "x"
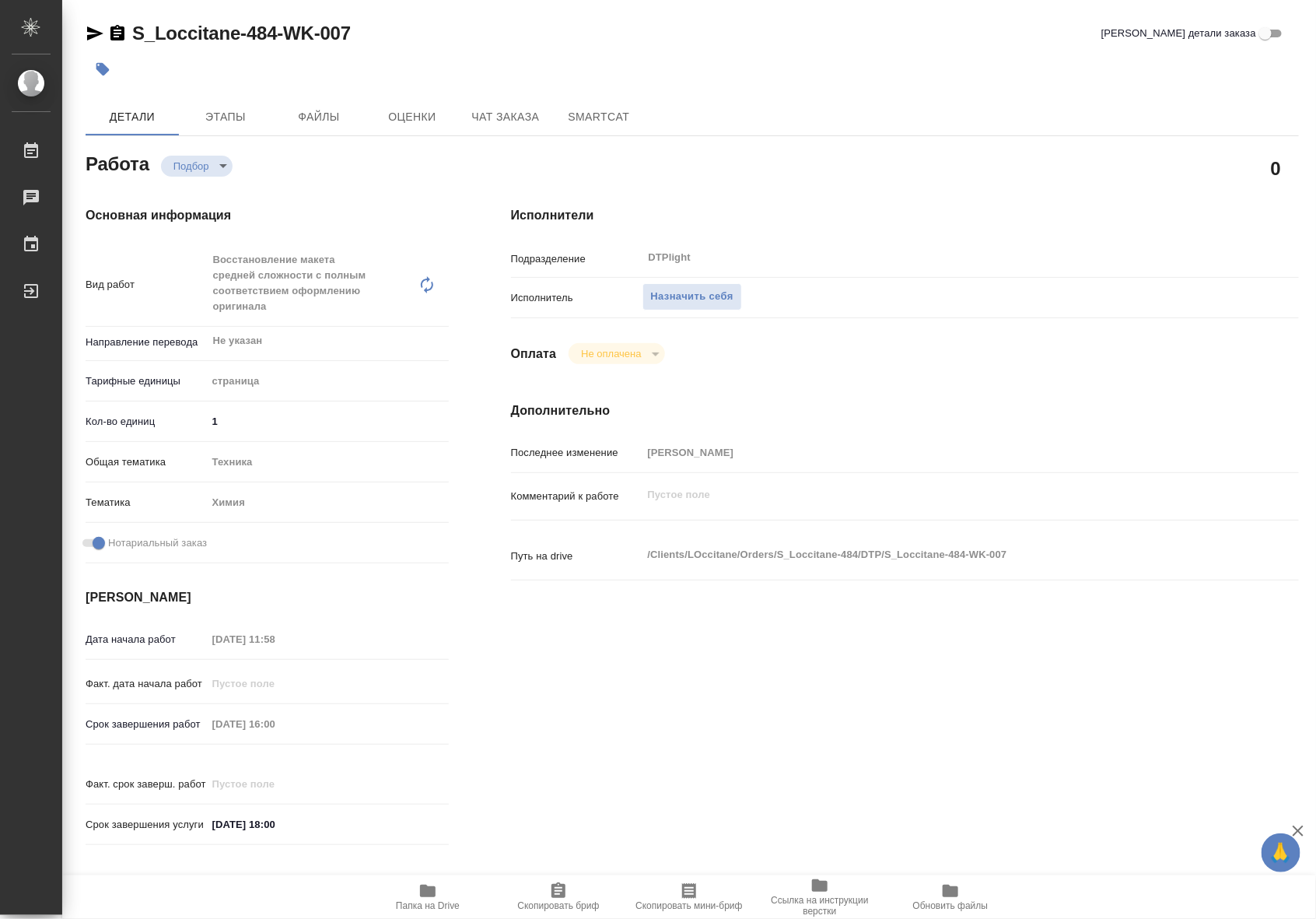
type textarea "x"
